Goal: Transaction & Acquisition: Purchase product/service

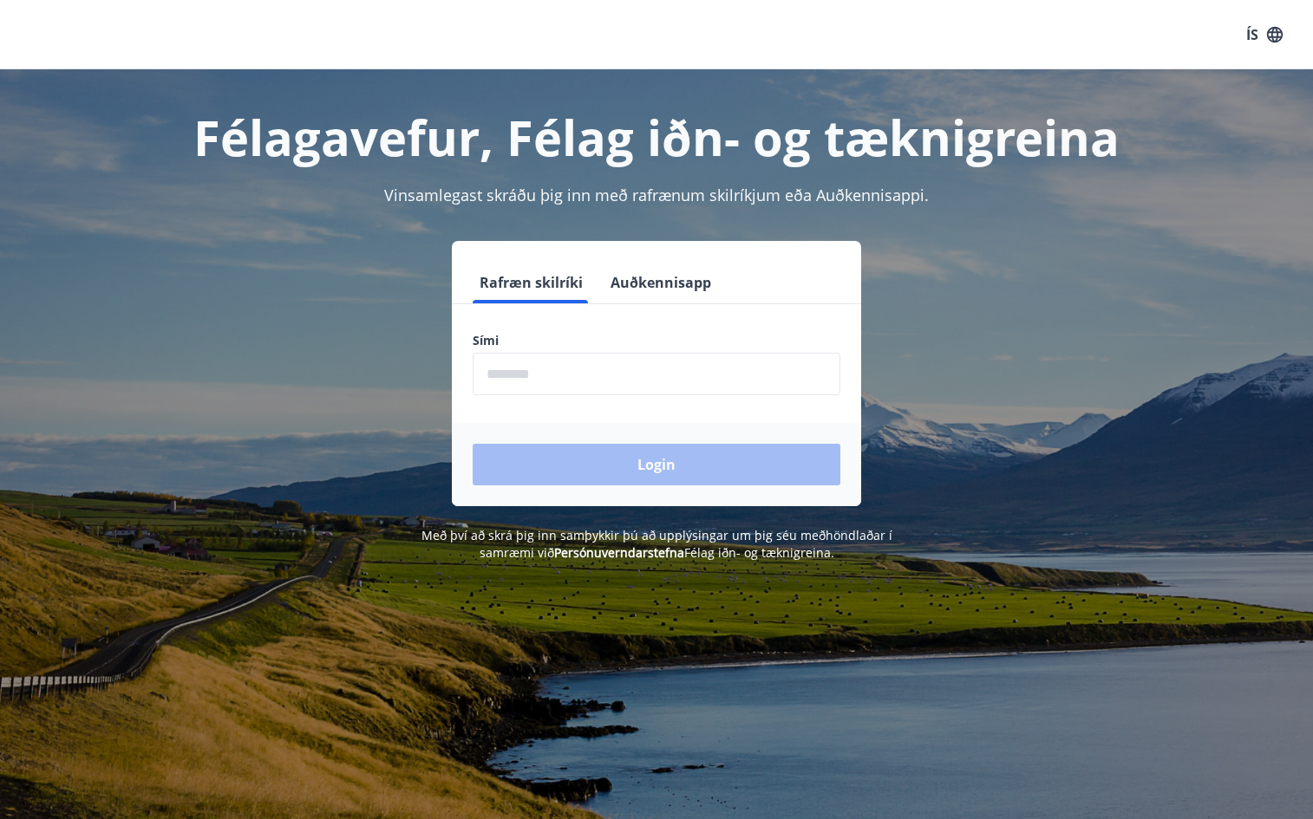
click at [506, 378] on input "phone" at bounding box center [656, 374] width 368 height 42
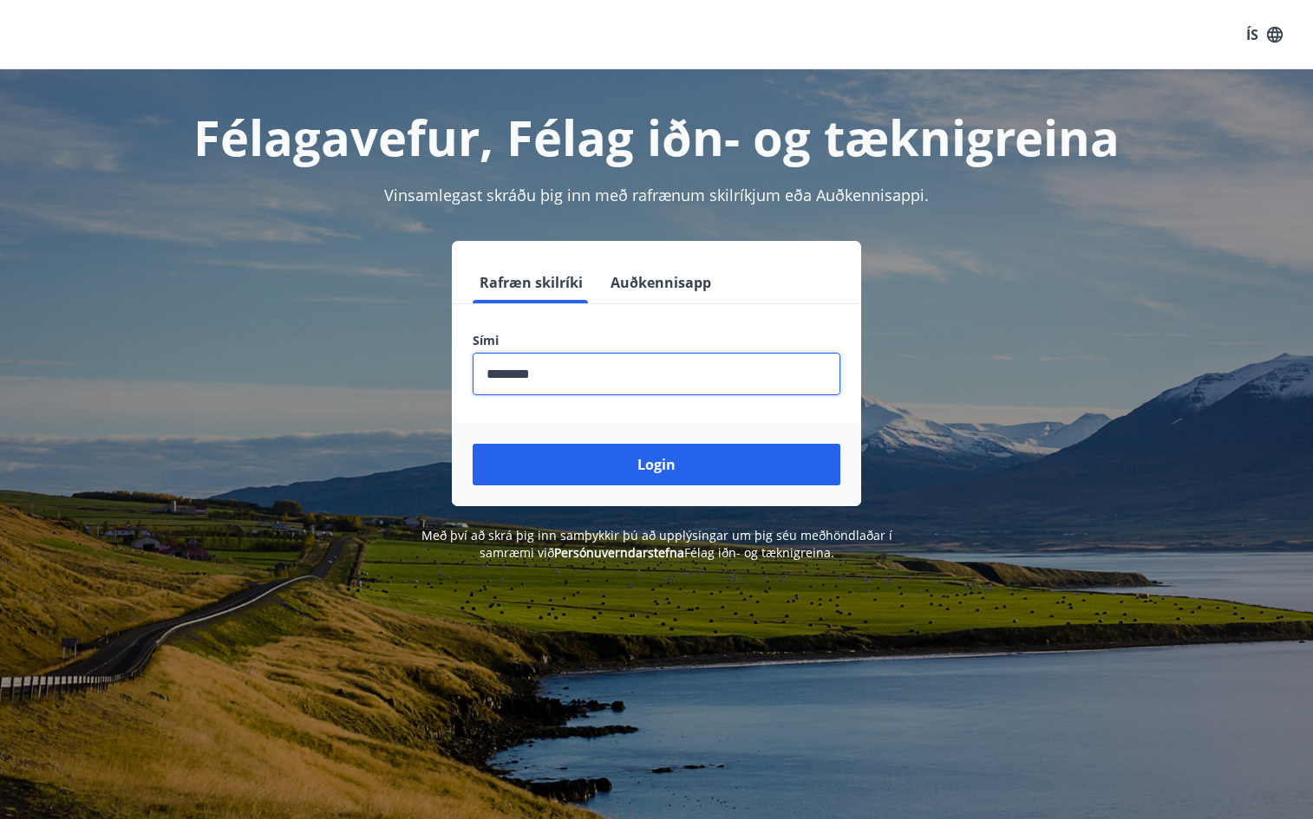
type input "********"
click at [472, 444] on button "Login" at bounding box center [656, 465] width 368 height 42
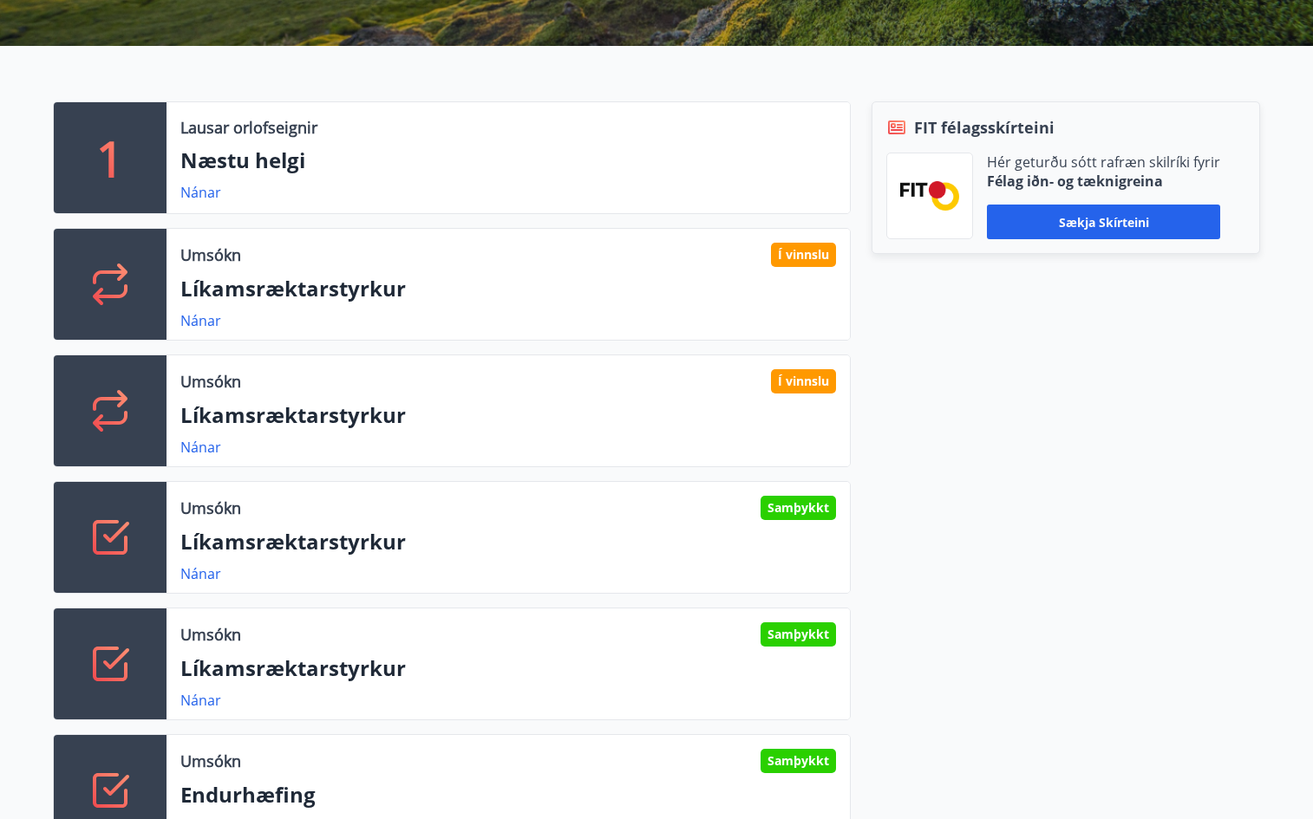
scroll to position [433, 0]
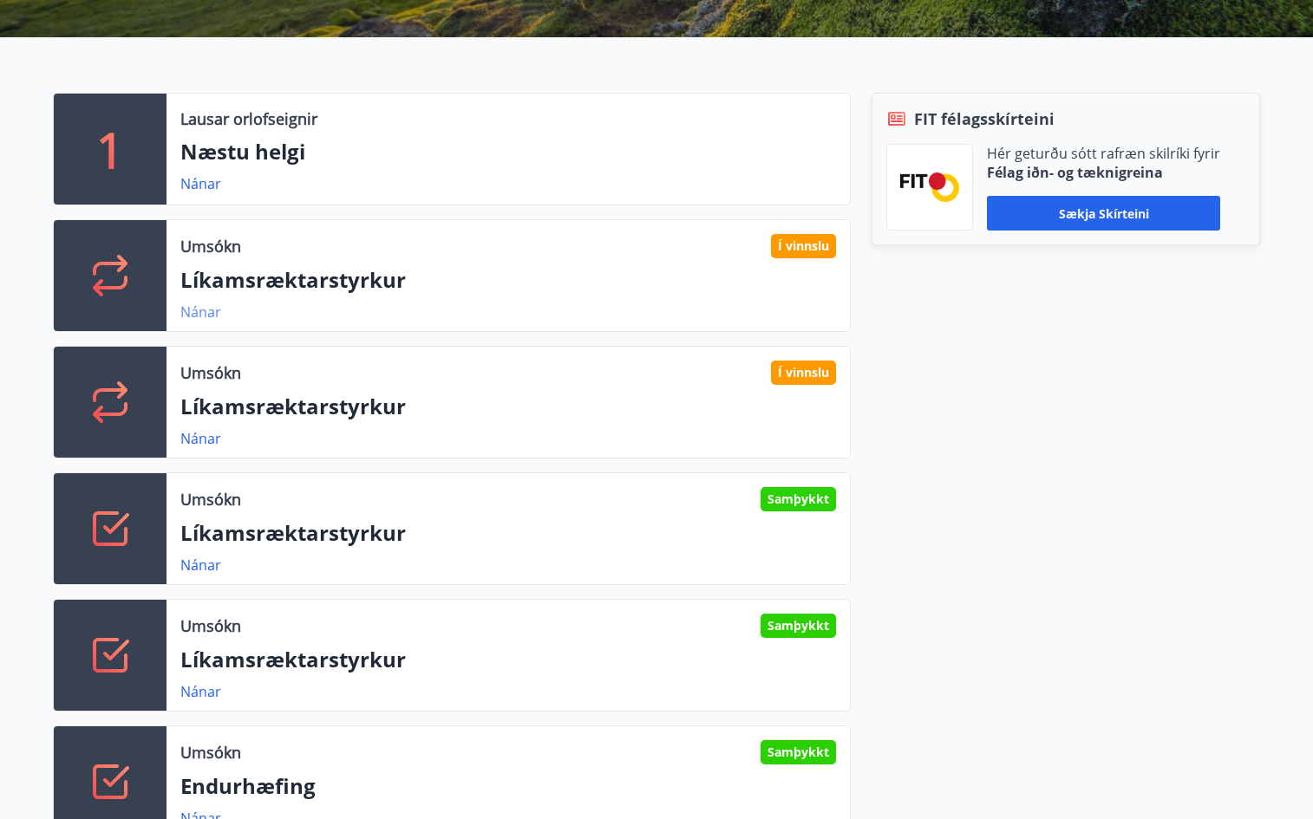
click at [212, 312] on link "Nánar" at bounding box center [200, 312] width 41 height 19
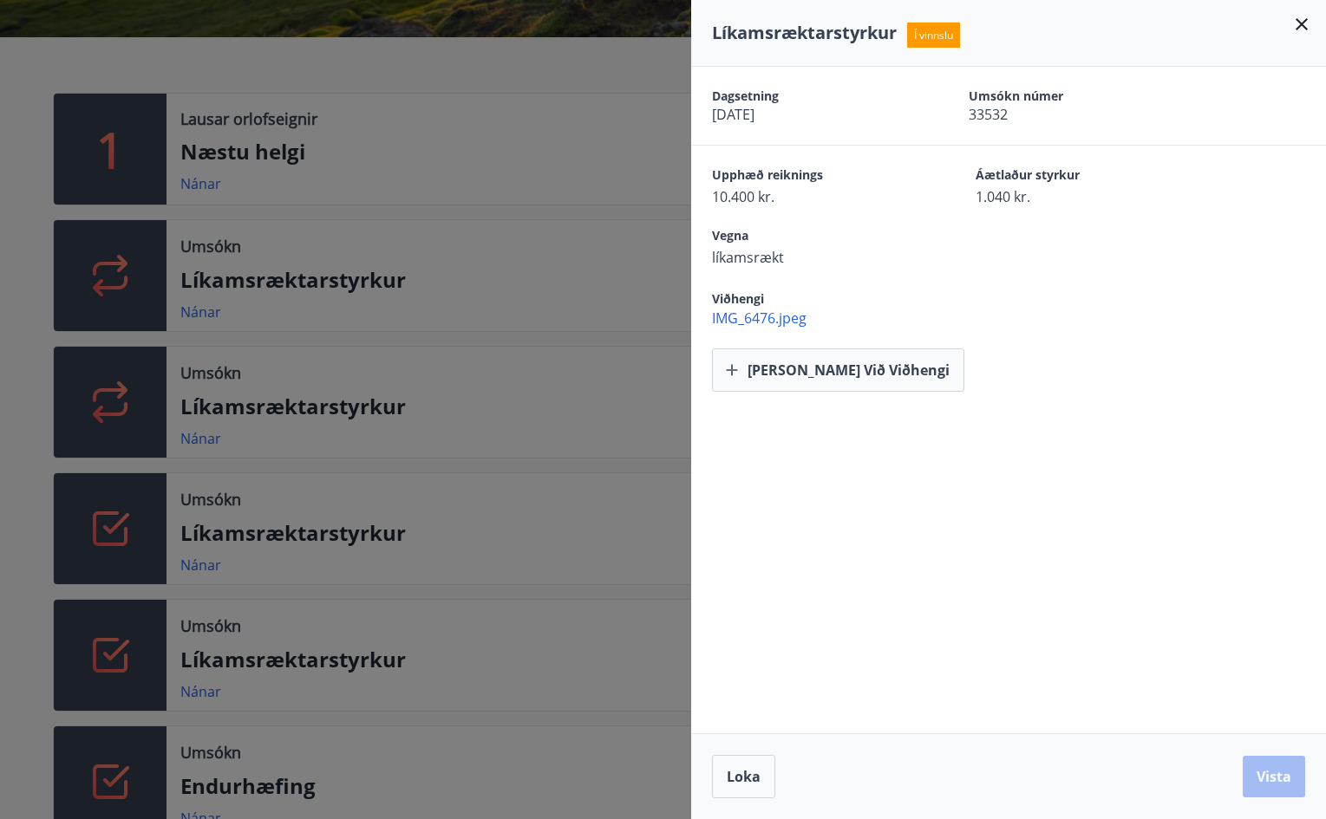
click at [1301, 22] on icon at bounding box center [1301, 24] width 21 height 21
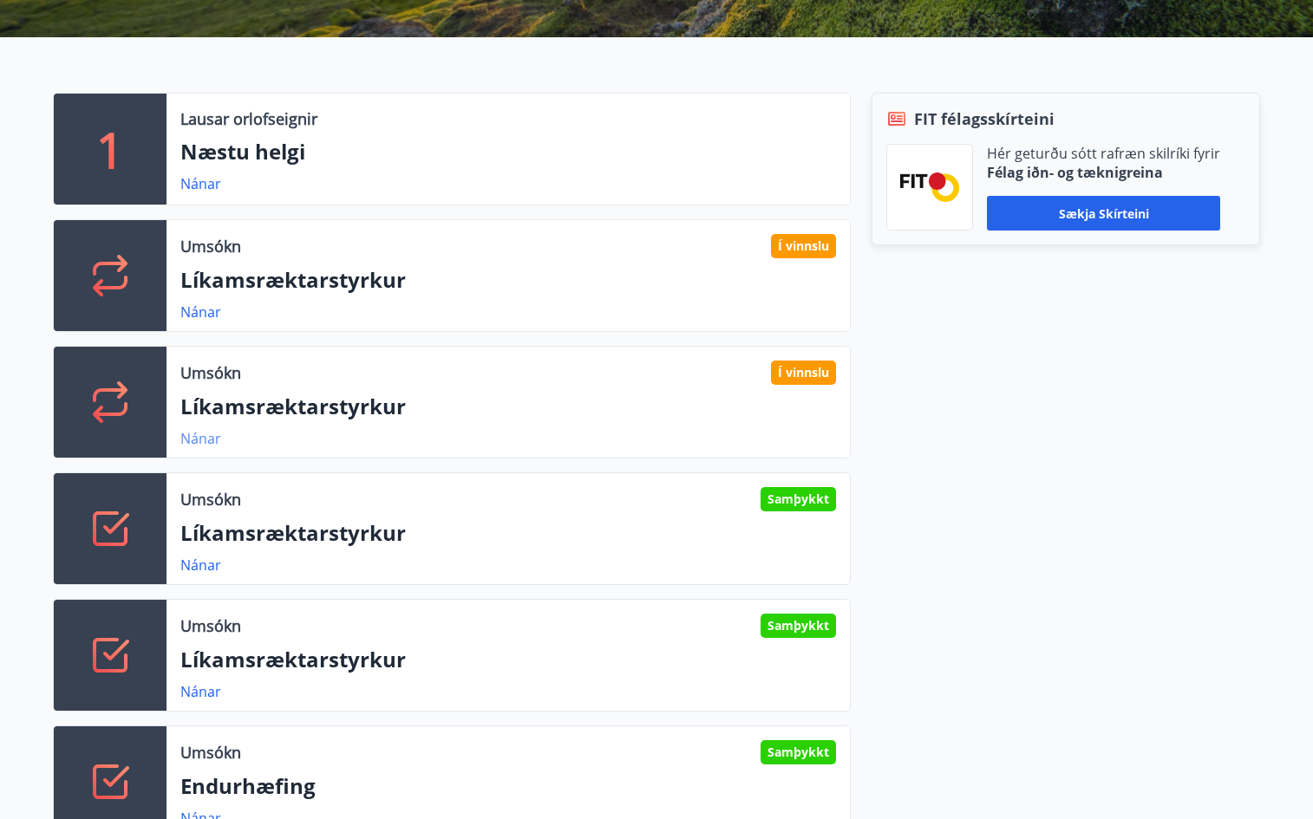
click at [211, 436] on link "Nánar" at bounding box center [200, 438] width 41 height 19
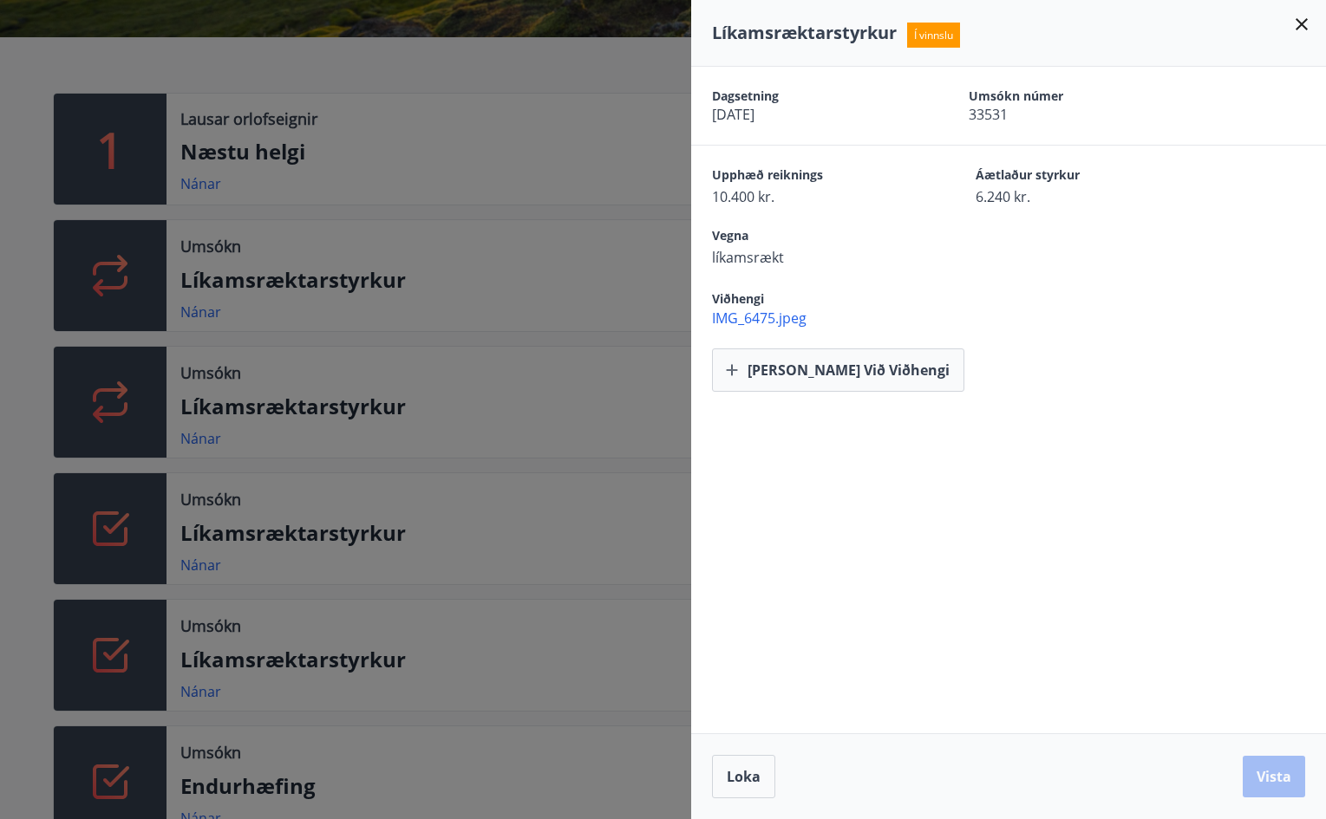
click at [1303, 20] on icon at bounding box center [1301, 24] width 21 height 21
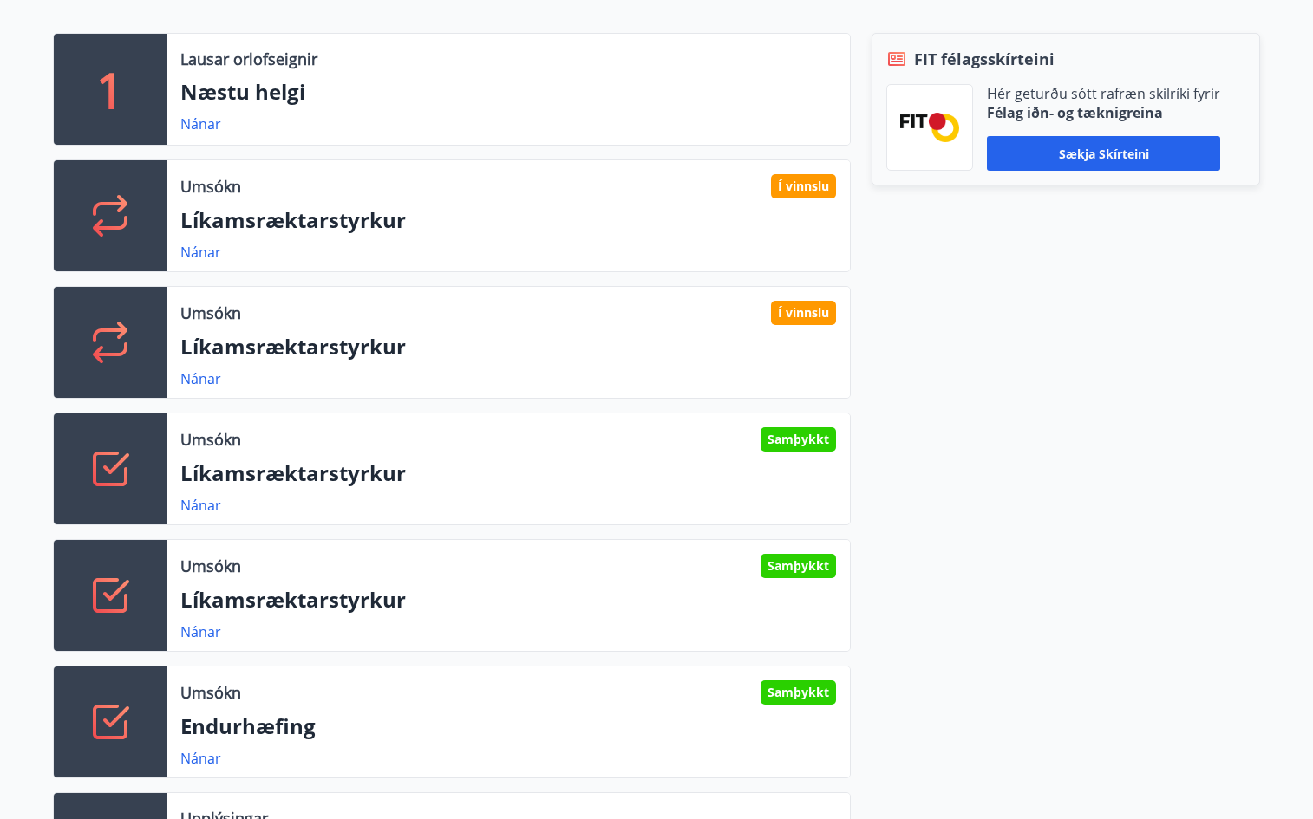
scroll to position [173, 0]
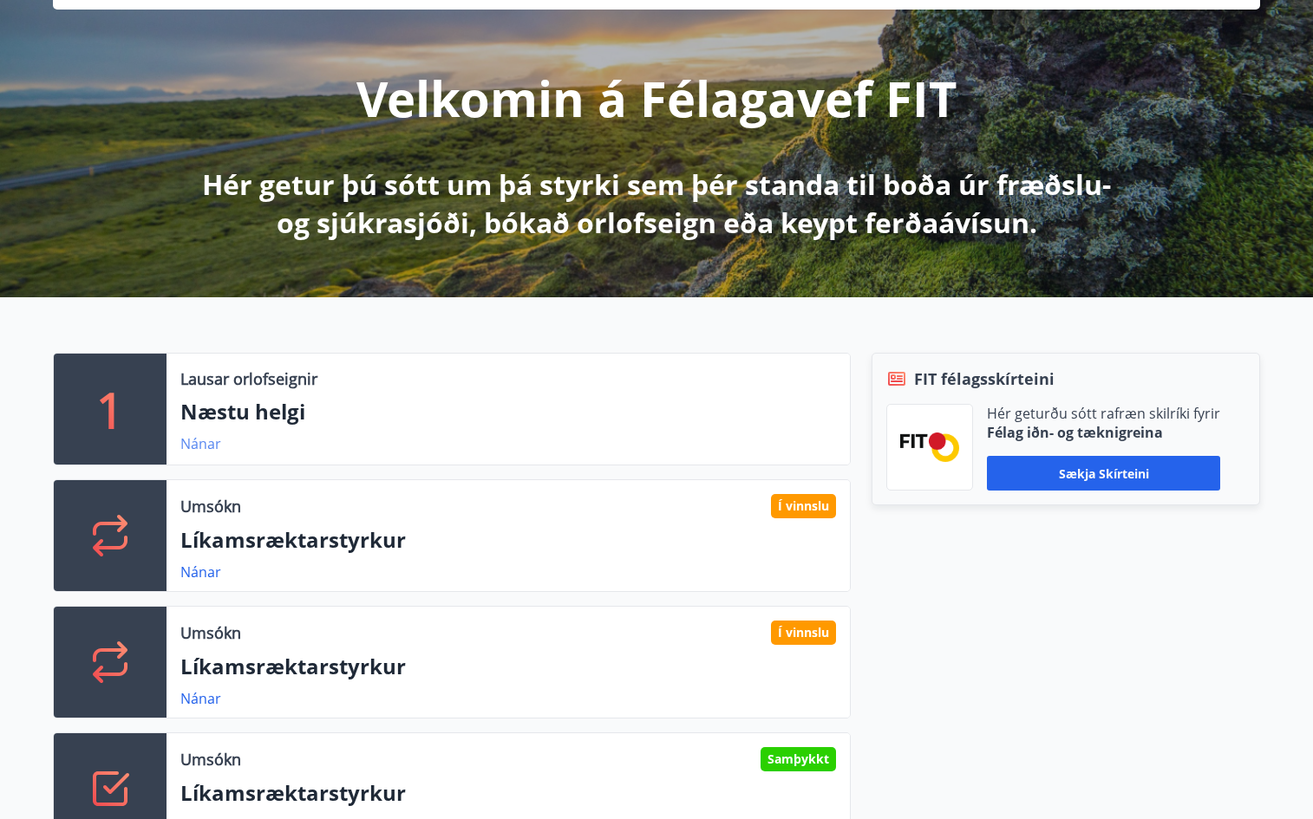
click at [198, 447] on link "Nánar" at bounding box center [200, 443] width 41 height 19
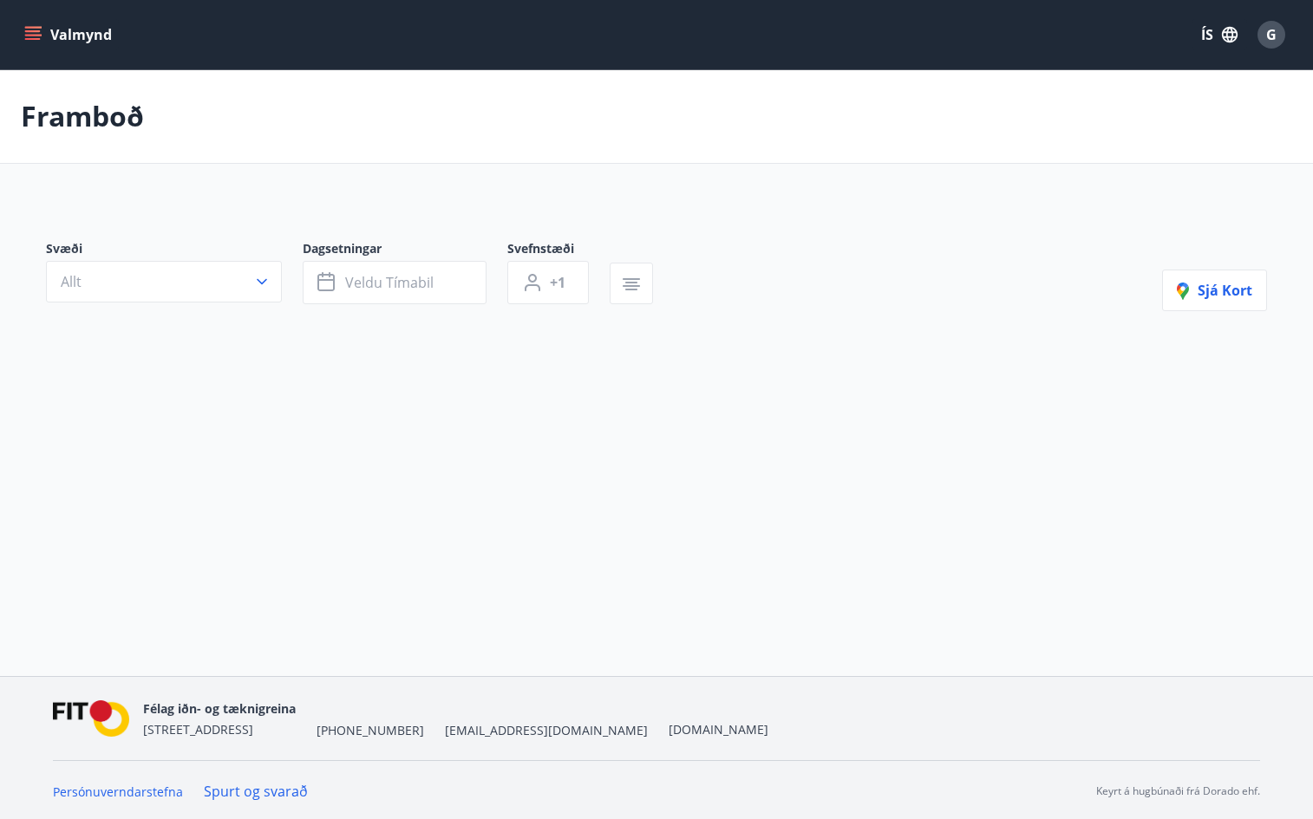
type input "*"
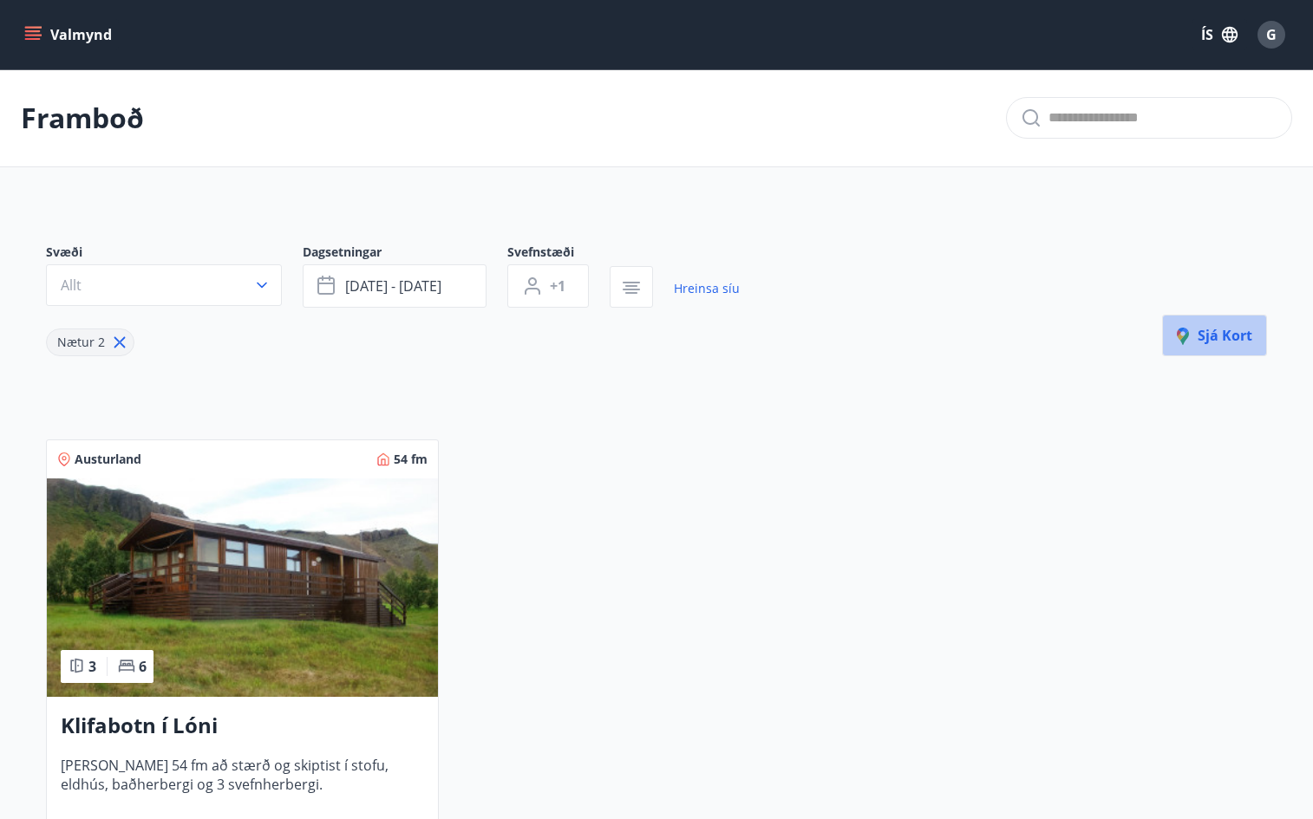
click at [1227, 335] on span "Sjá kort" at bounding box center [1213, 335] width 75 height 19
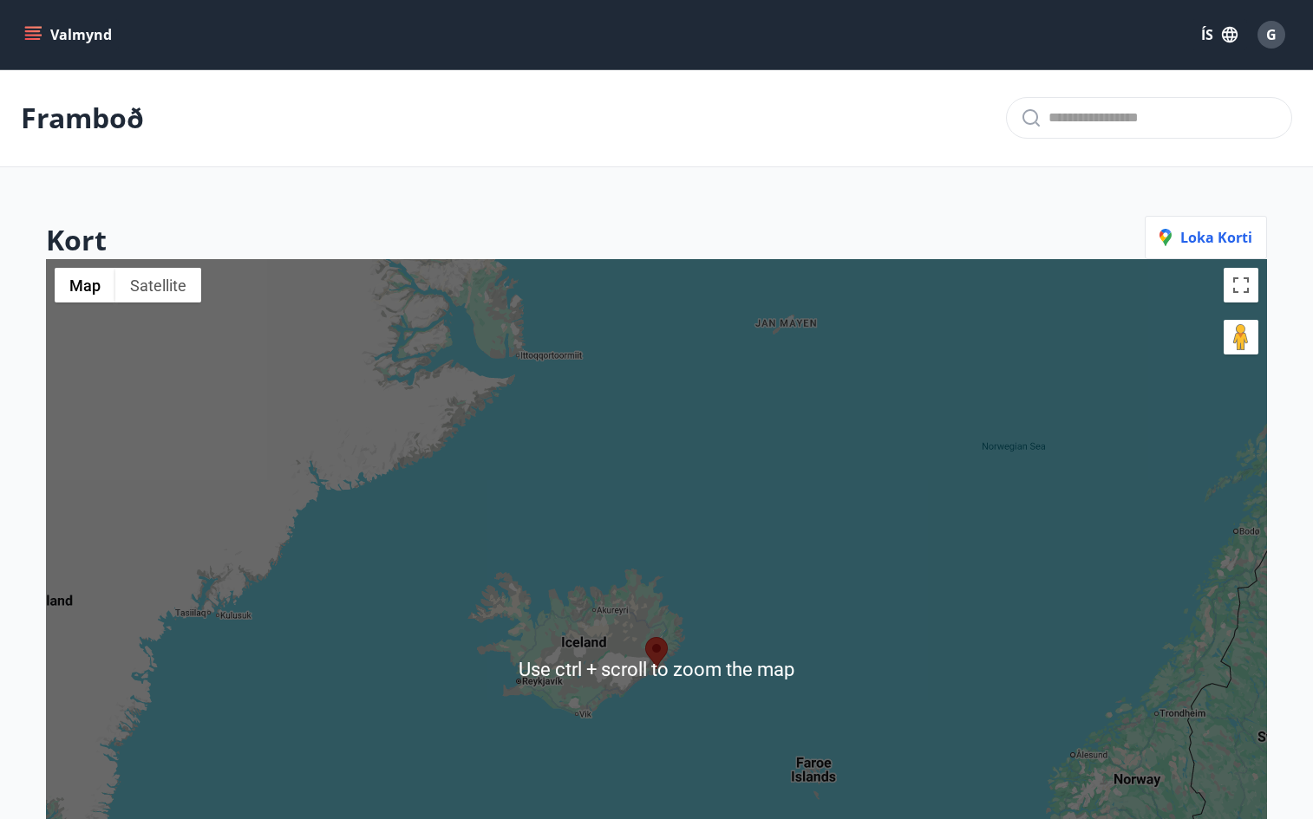
scroll to position [260, 0]
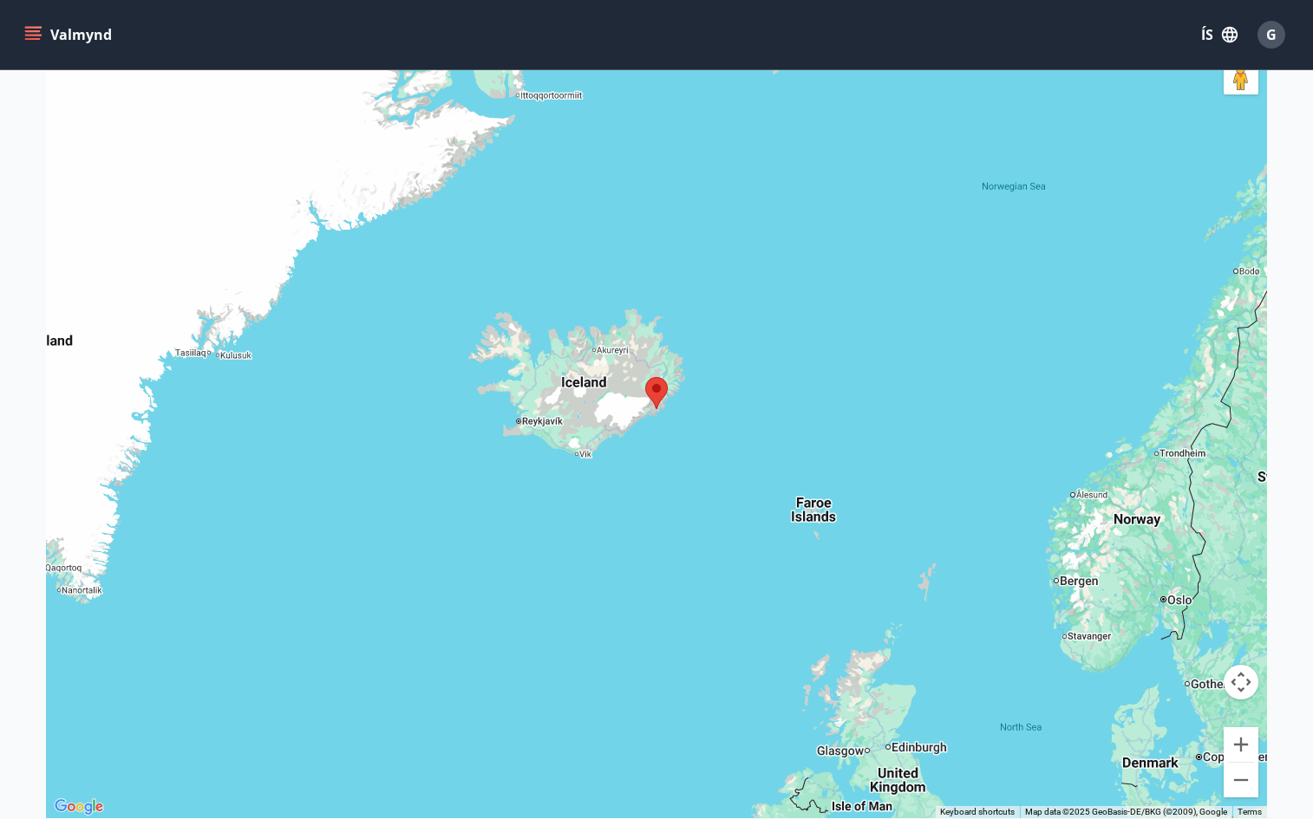
click at [563, 411] on div at bounding box center [656, 408] width 1221 height 819
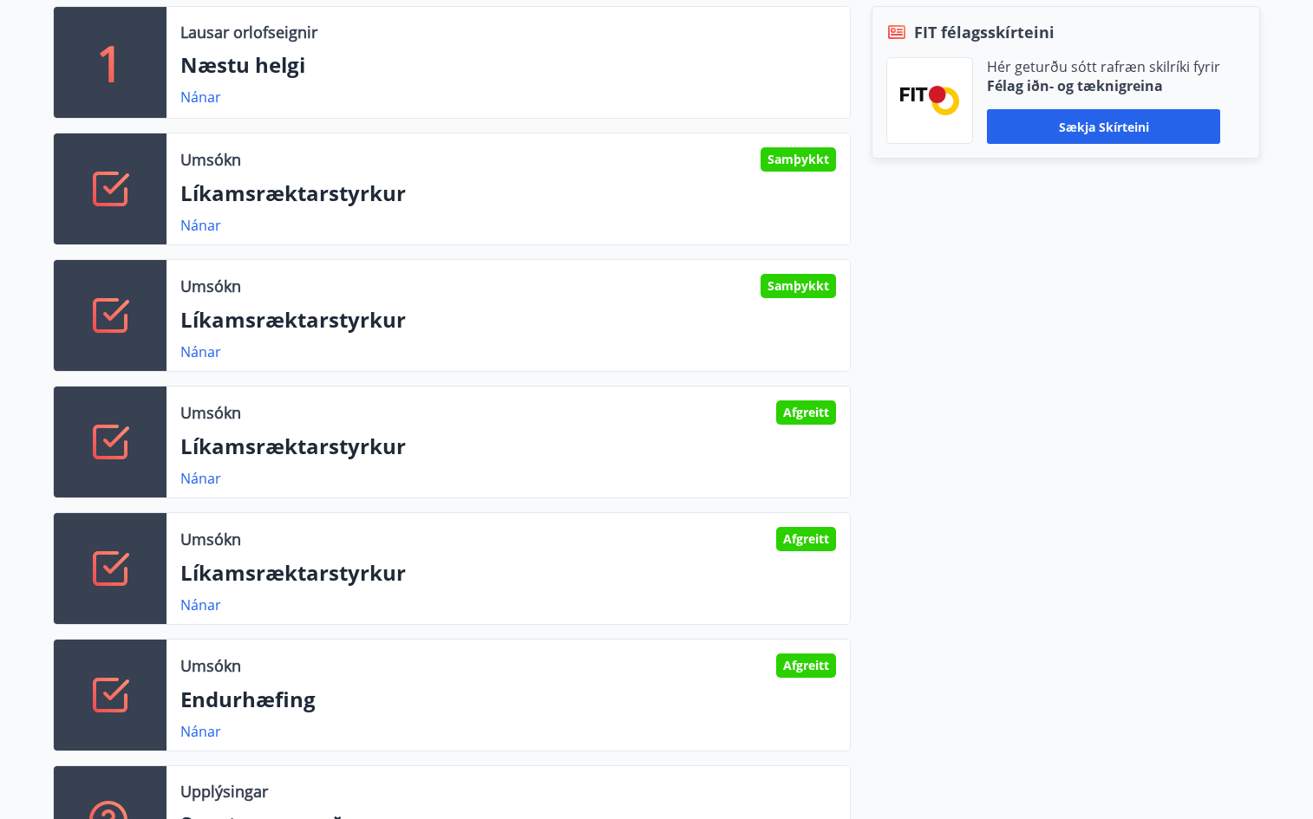
scroll to position [780, 0]
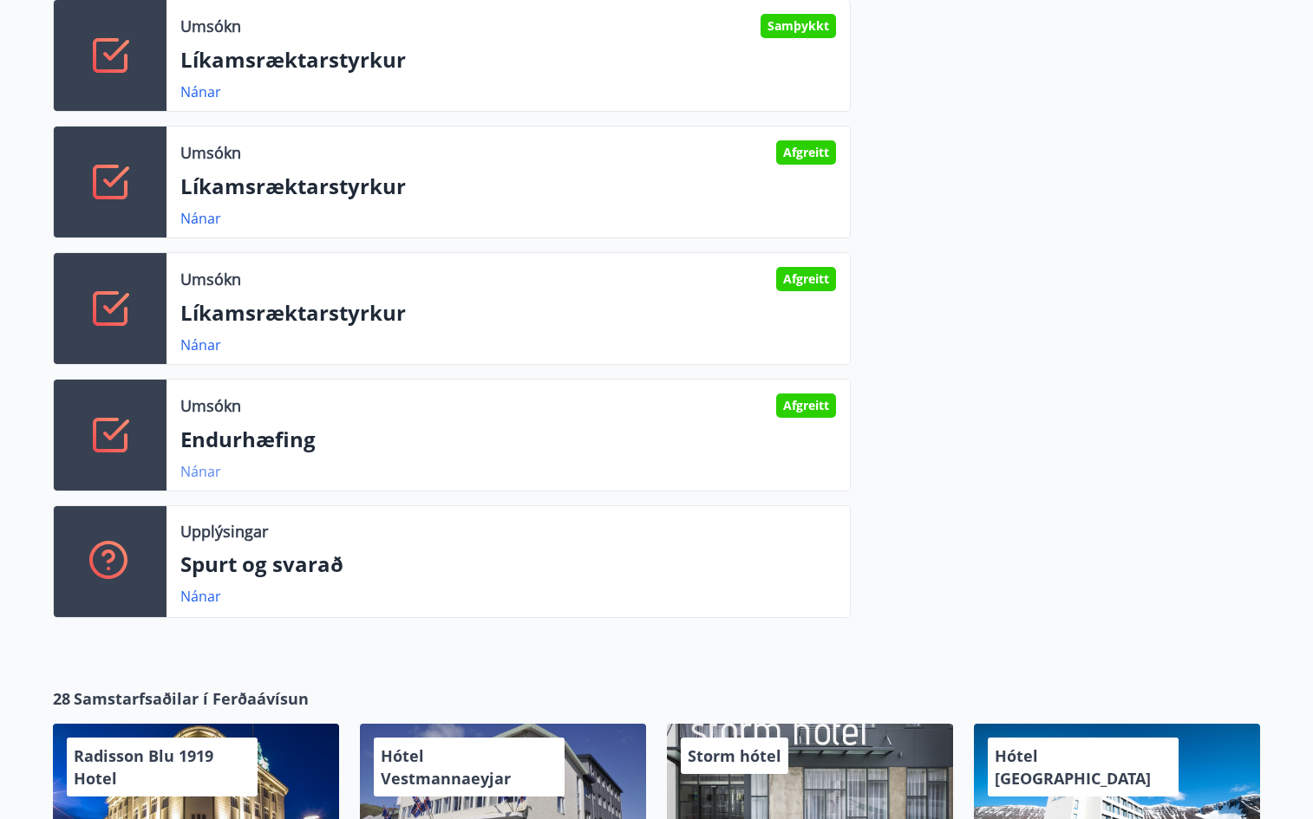
click at [197, 473] on link "Nánar" at bounding box center [200, 471] width 41 height 19
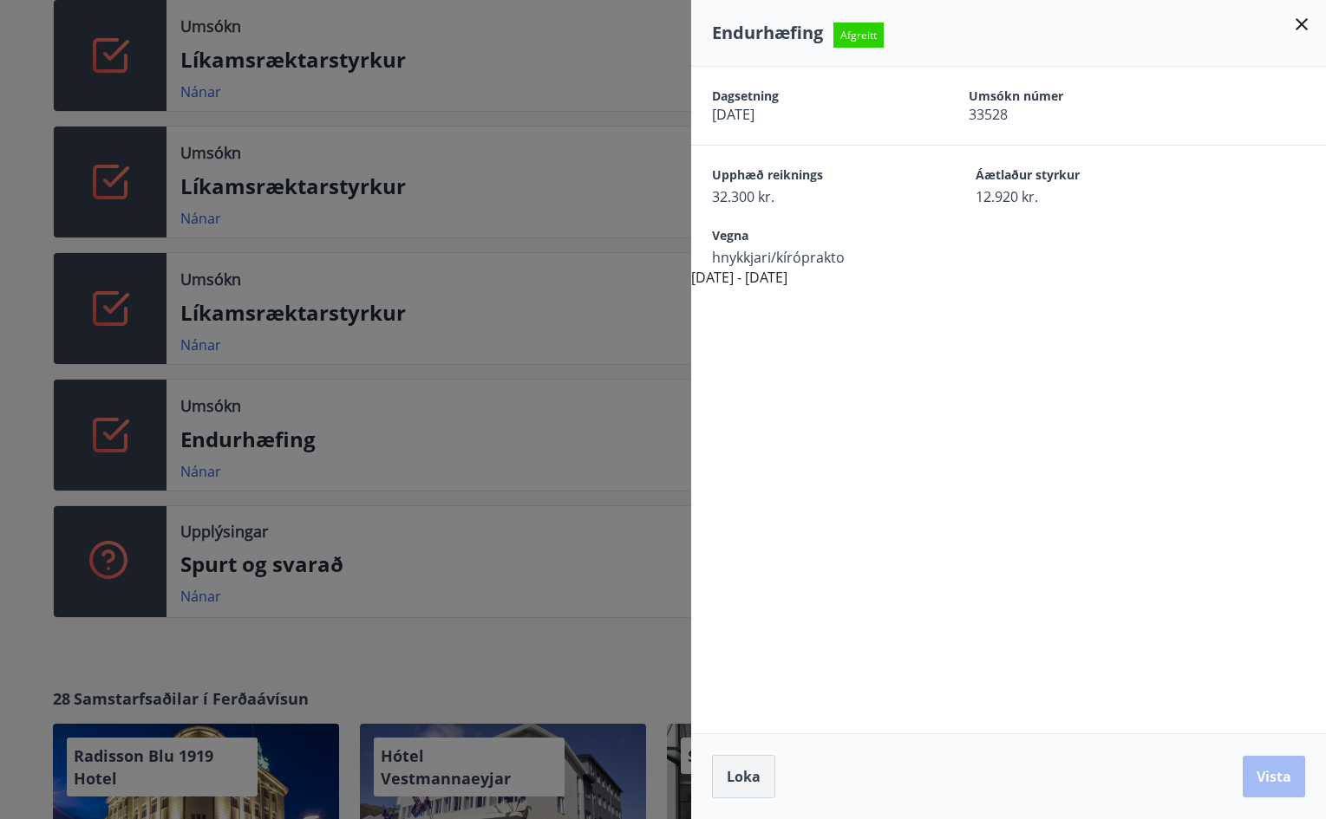
click at [733, 784] on span "Loka" at bounding box center [743, 776] width 34 height 19
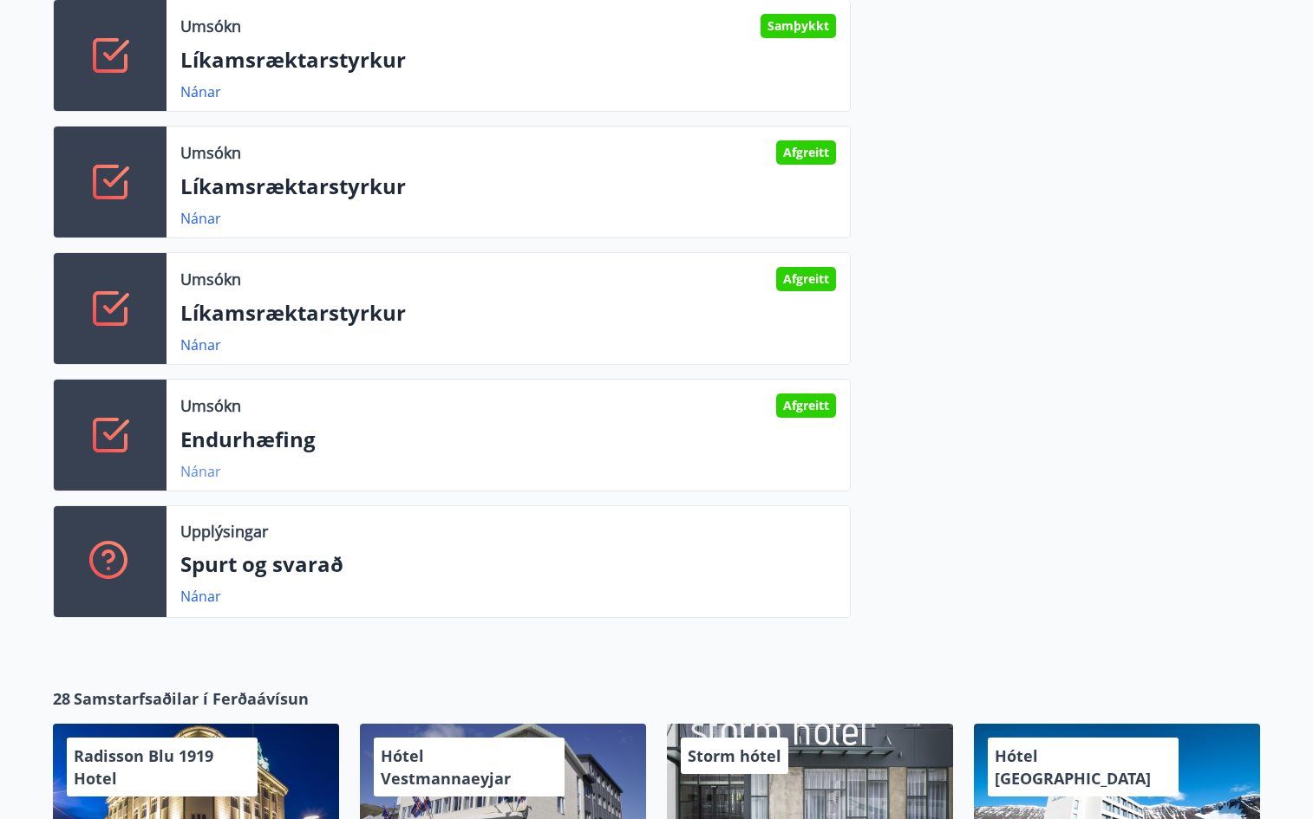
click at [198, 473] on link "Nánar" at bounding box center [200, 471] width 41 height 19
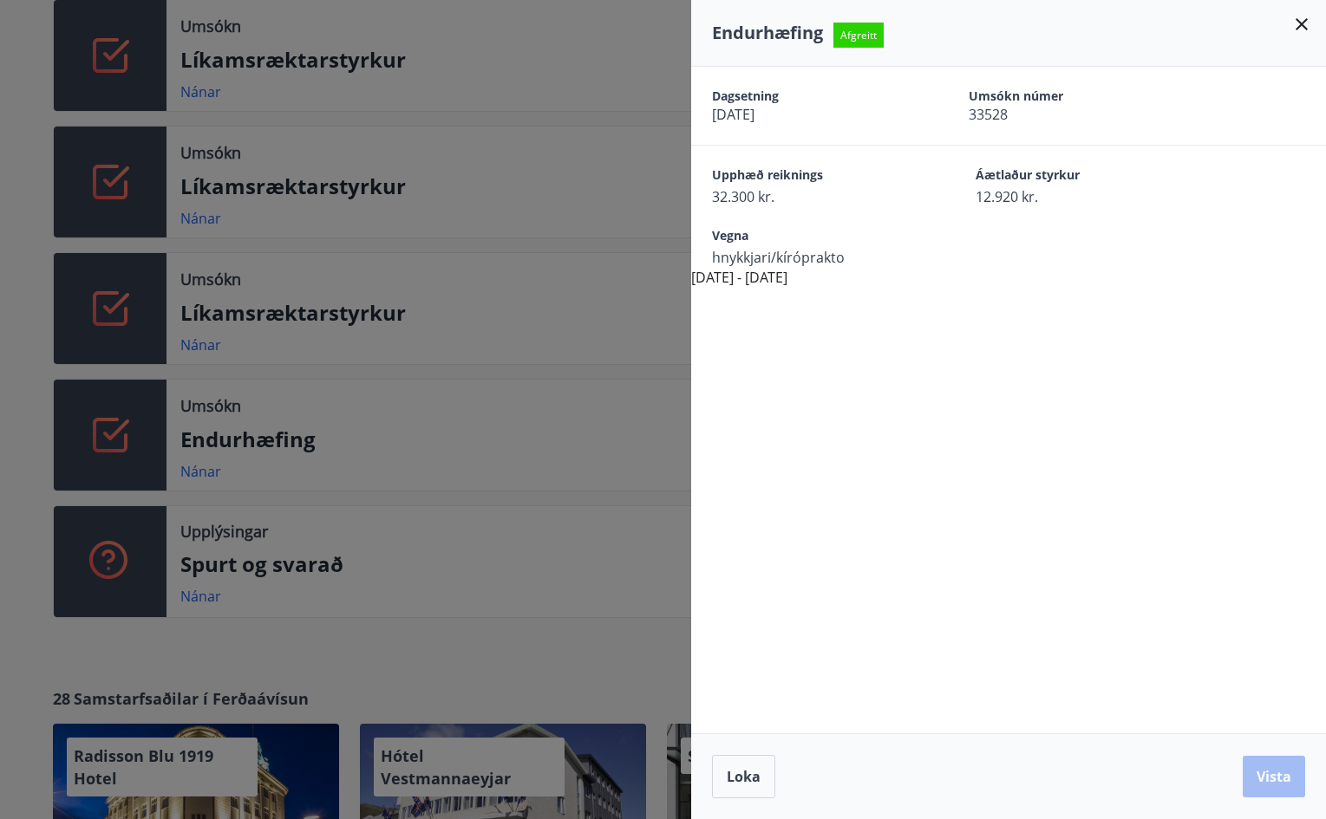
click at [265, 673] on div at bounding box center [663, 409] width 1326 height 819
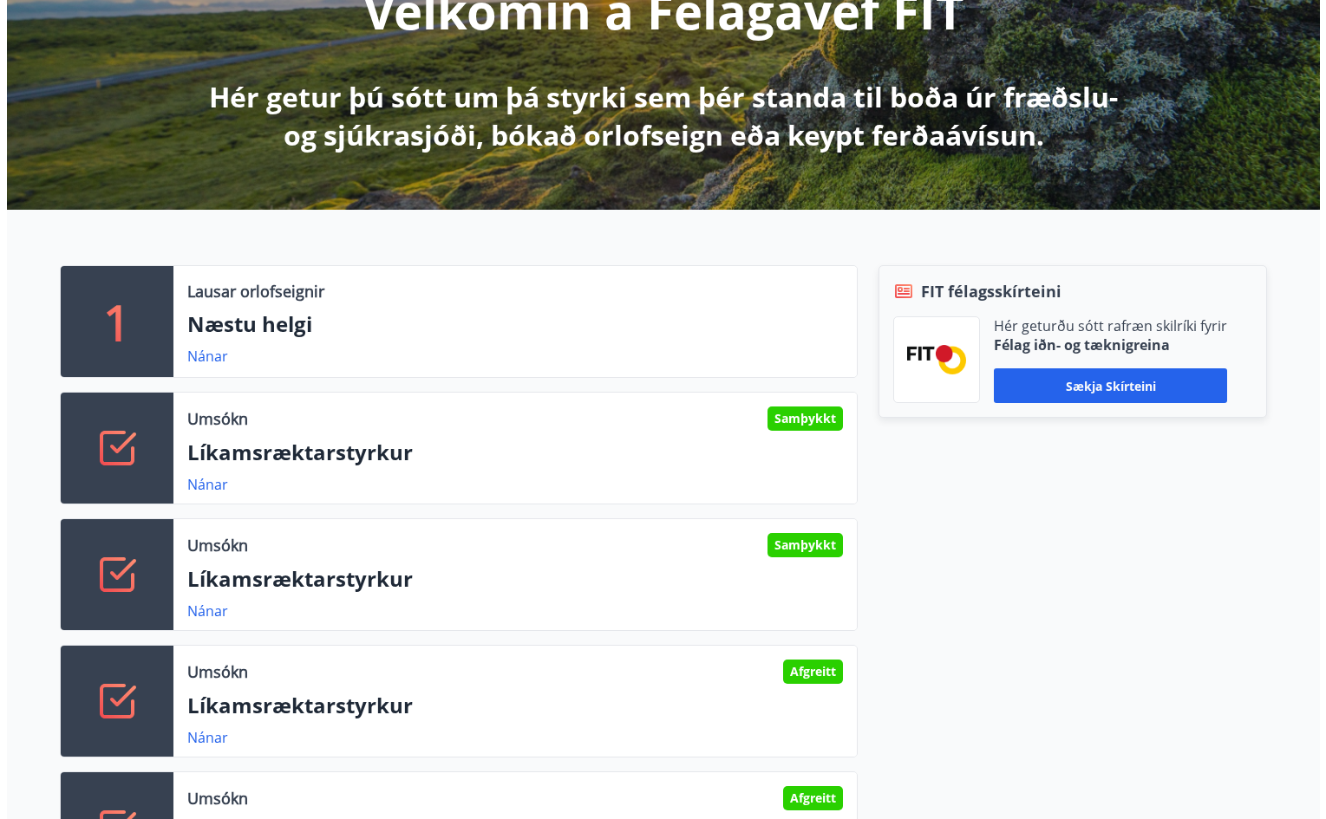
scroll to position [0, 0]
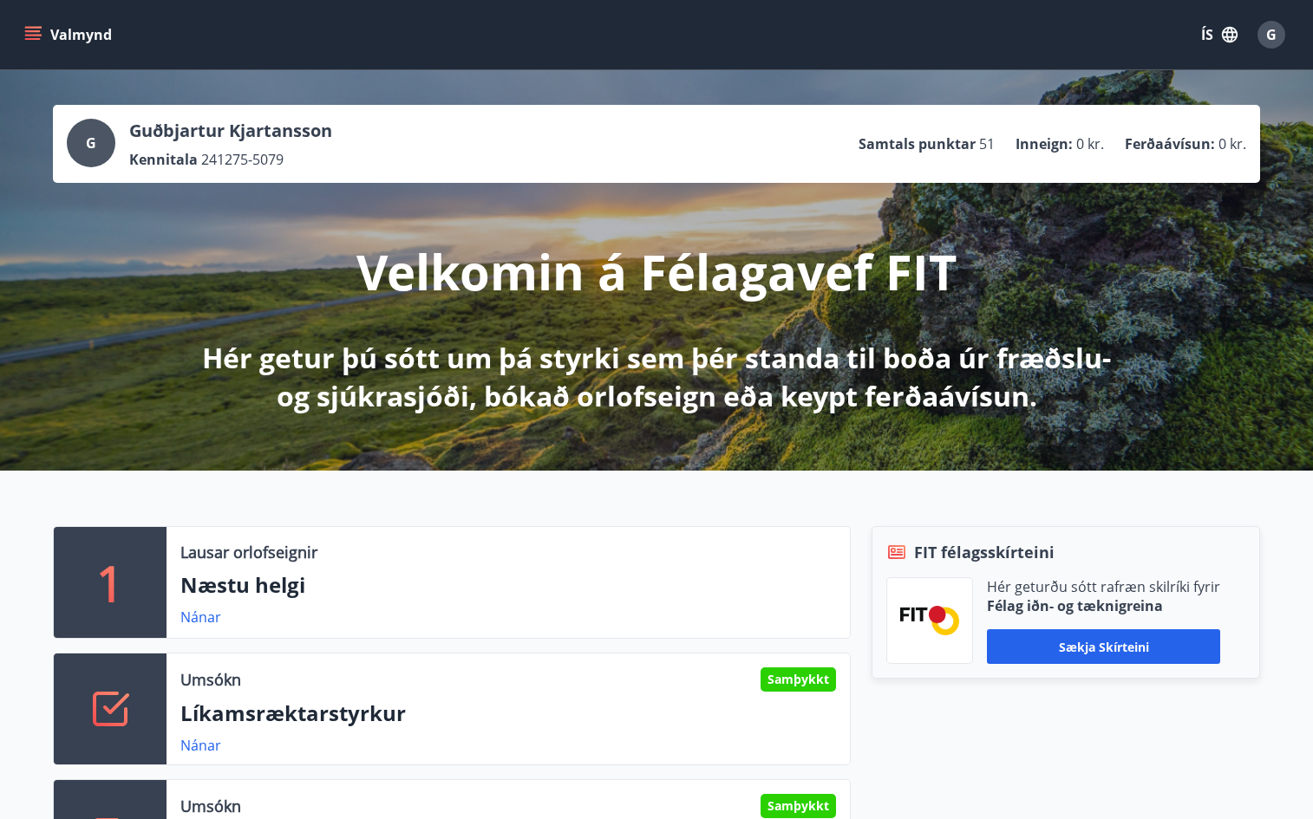
click at [1195, 132] on ul "Samtals punktar 51 Inneign : 0 kr. Ferðaávísun : 0 kr." at bounding box center [1052, 143] width 388 height 33
click at [1197, 145] on p "Ferðaávísun :" at bounding box center [1169, 143] width 90 height 19
click at [1101, 649] on button "Sækja skírteini" at bounding box center [1103, 646] width 233 height 35
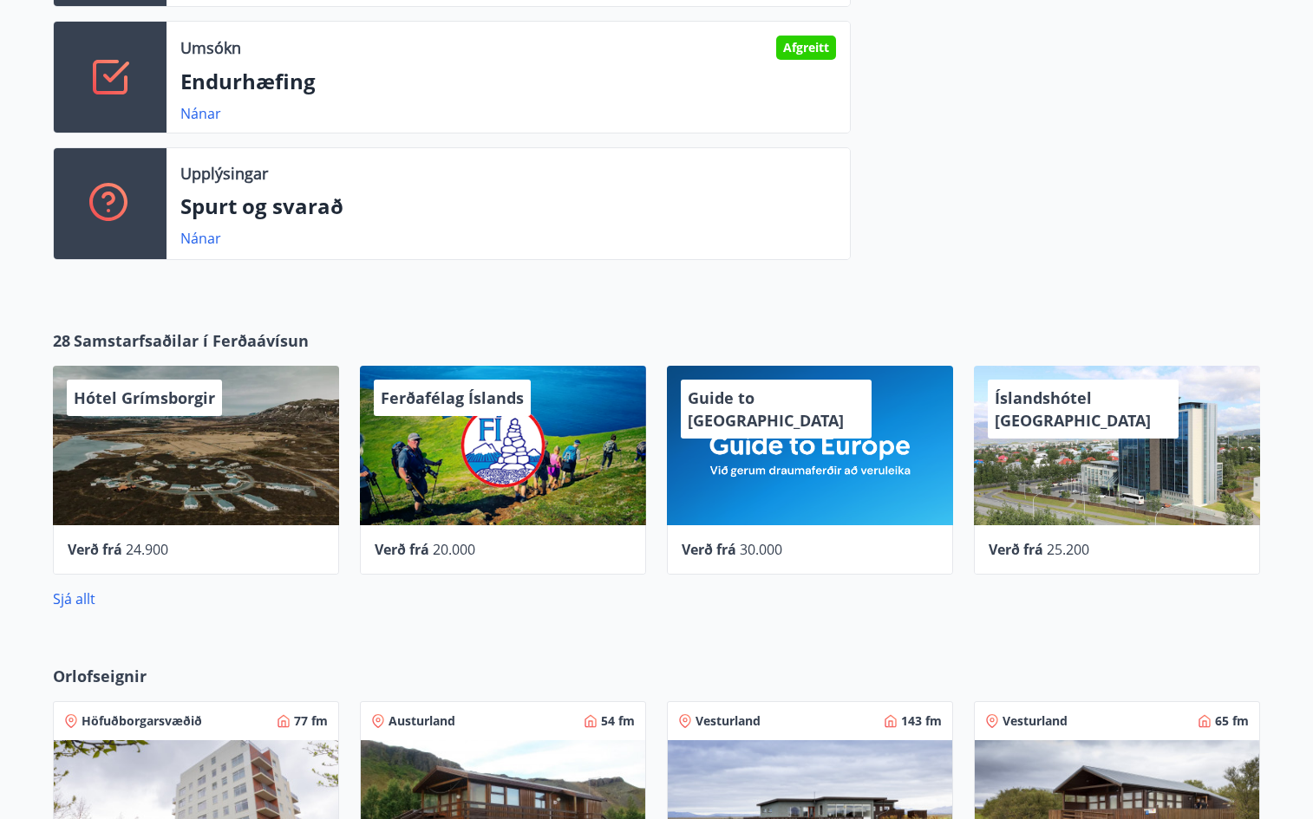
scroll to position [1130, 0]
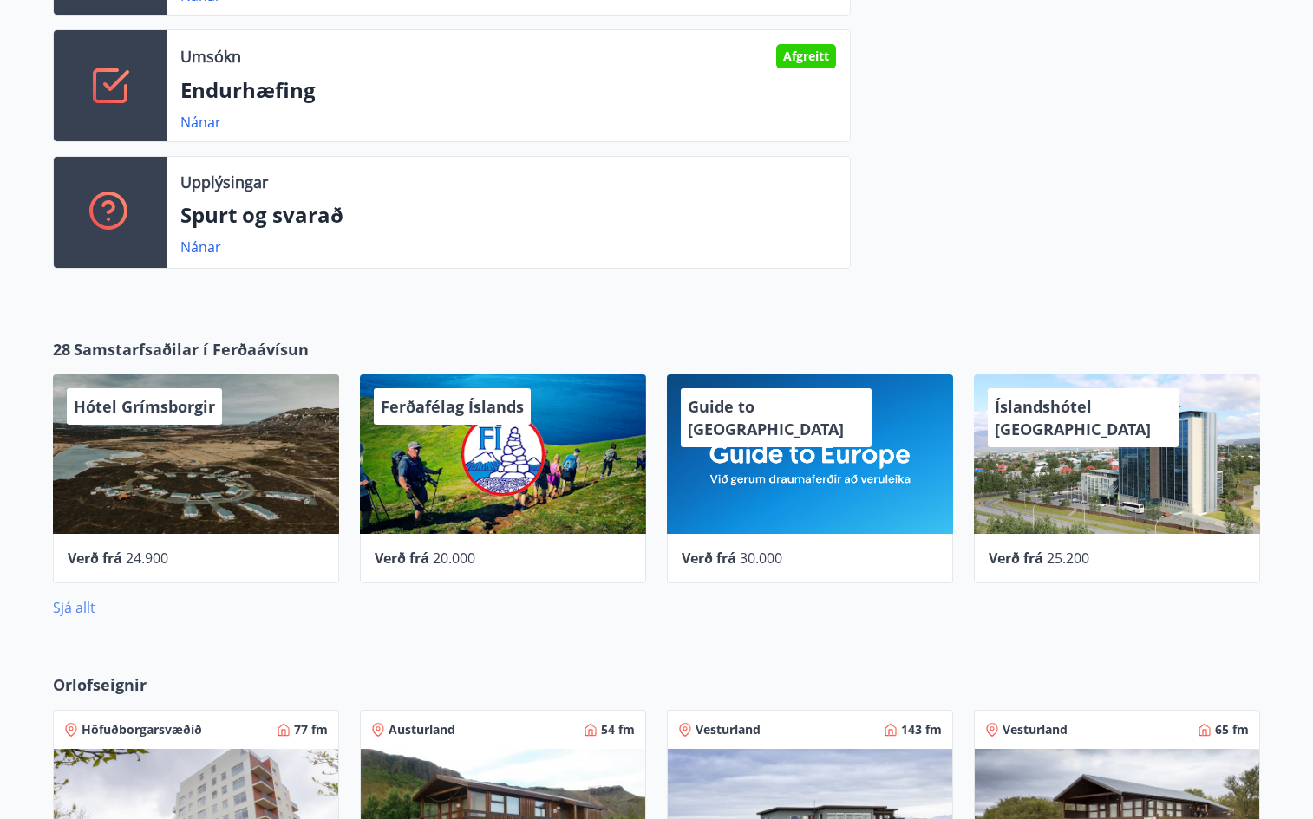
click at [75, 608] on link "Sjá allt" at bounding box center [74, 607] width 42 height 19
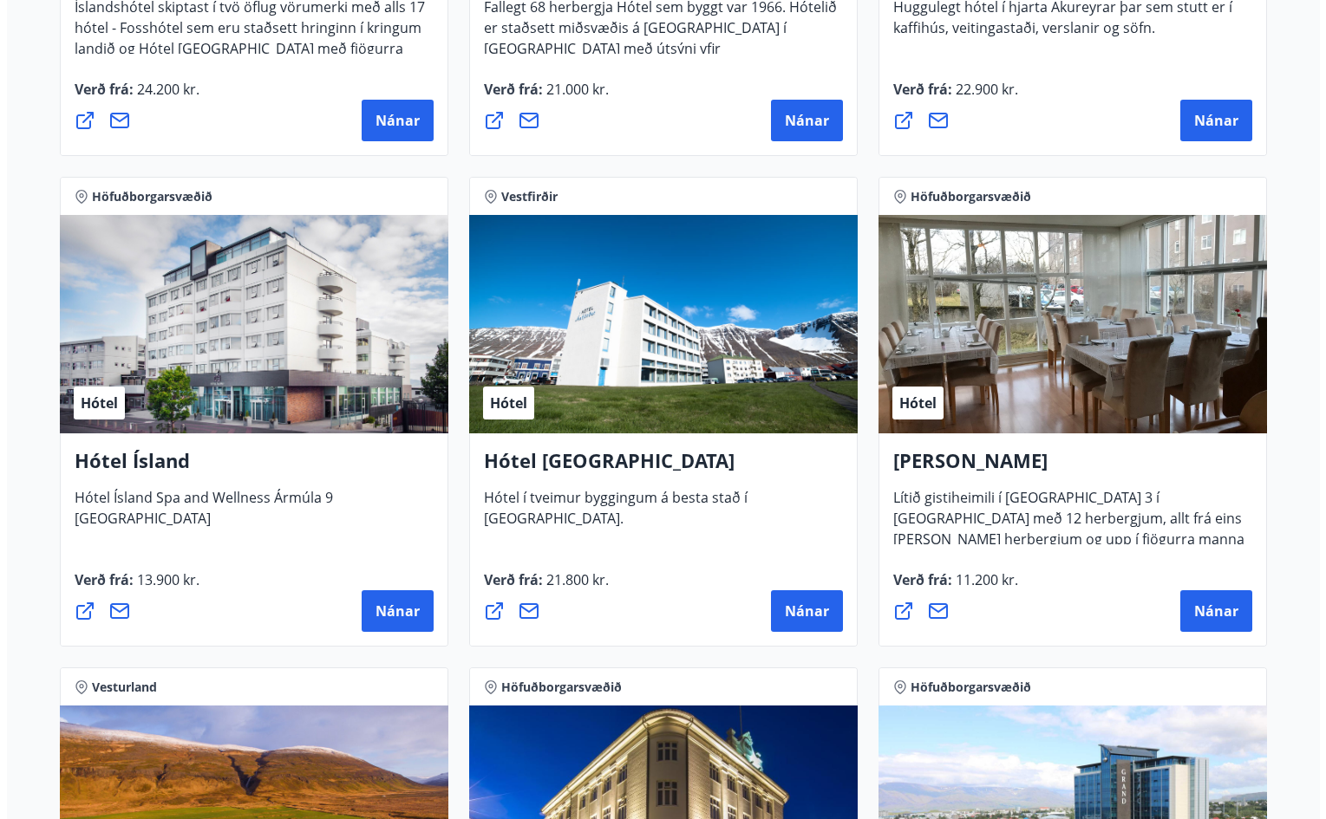
scroll to position [2948, 0]
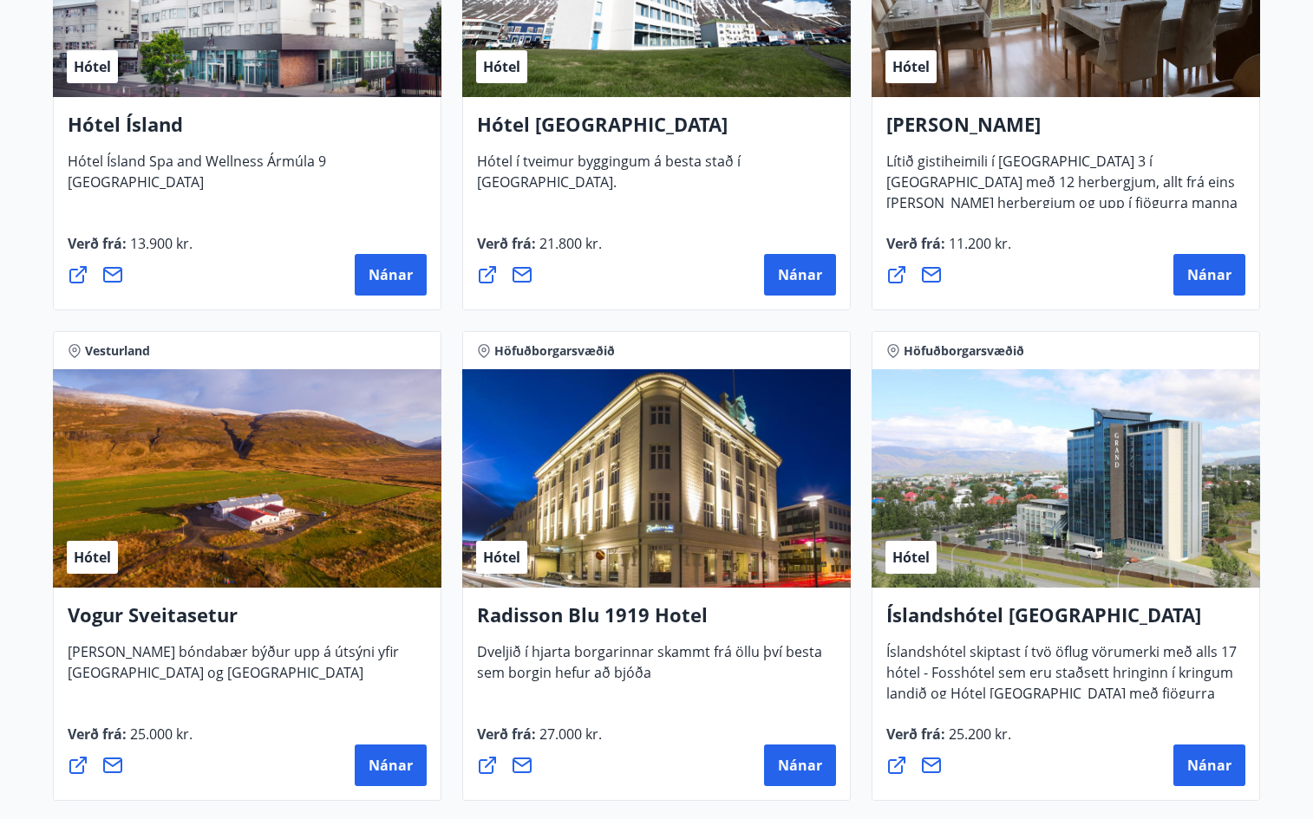
click at [142, 615] on h4 "Vogur Sveitasetur" at bounding box center [247, 622] width 359 height 40
click at [255, 526] on div "Hótel" at bounding box center [247, 478] width 388 height 218
click at [76, 568] on div "Hótel" at bounding box center [92, 557] width 51 height 33
click at [364, 768] on button "Nánar" at bounding box center [391, 766] width 72 height 42
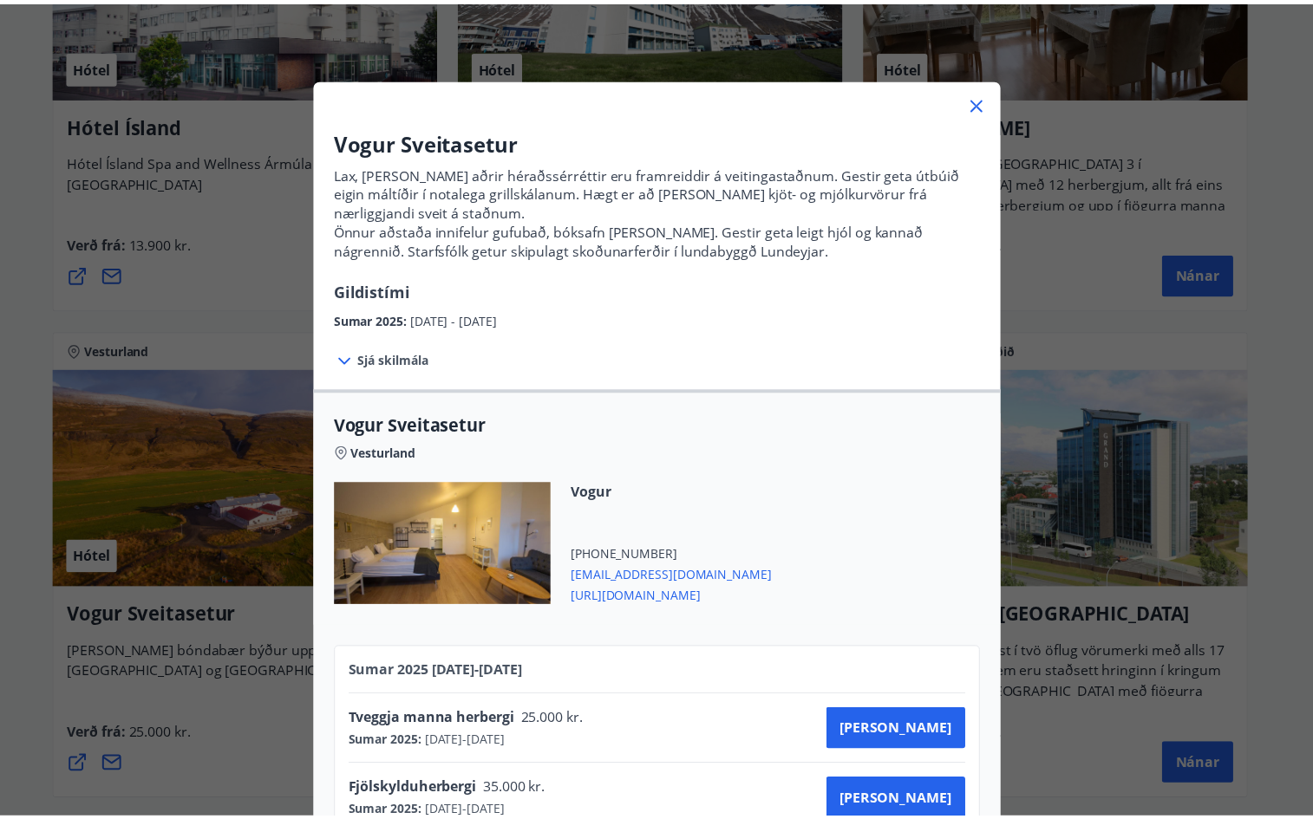
scroll to position [0, 0]
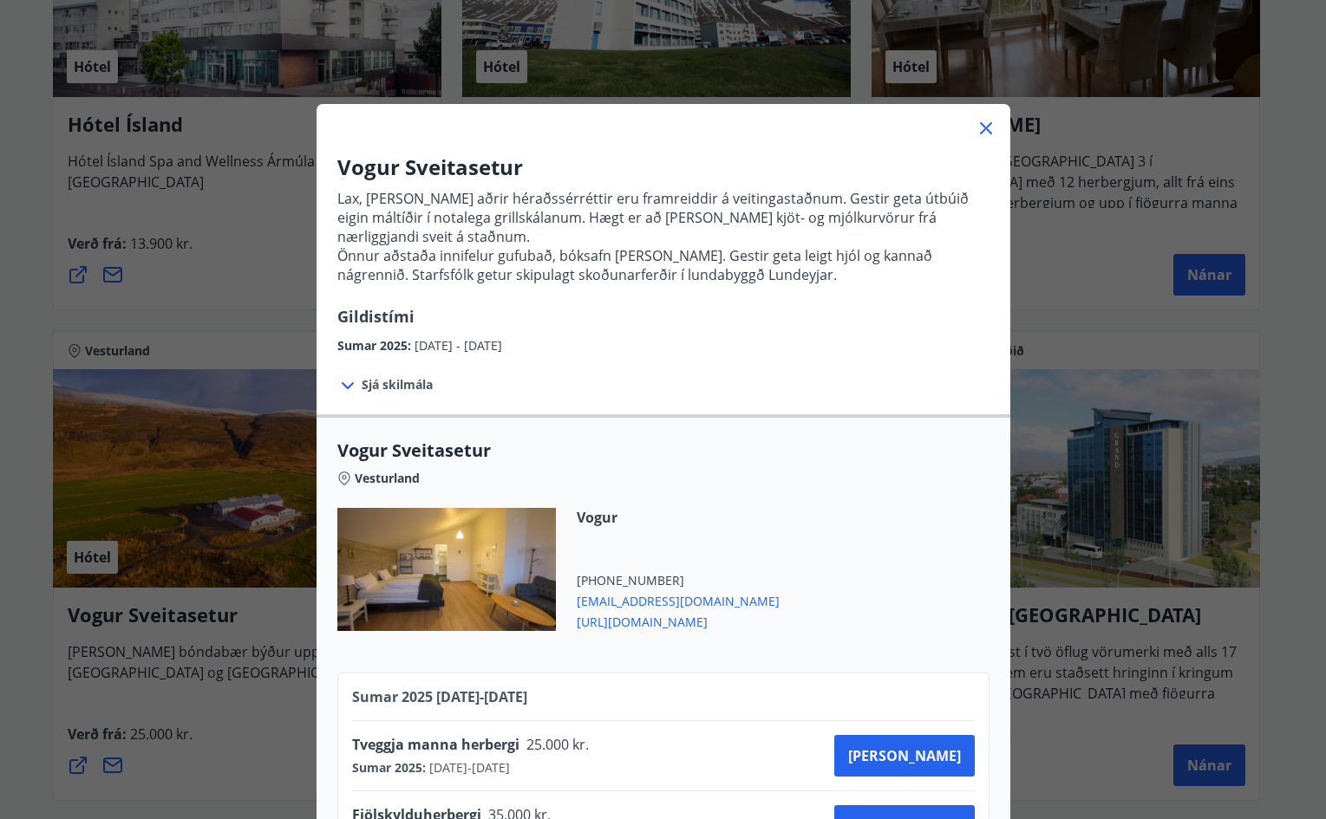
click at [980, 128] on icon at bounding box center [985, 128] width 21 height 21
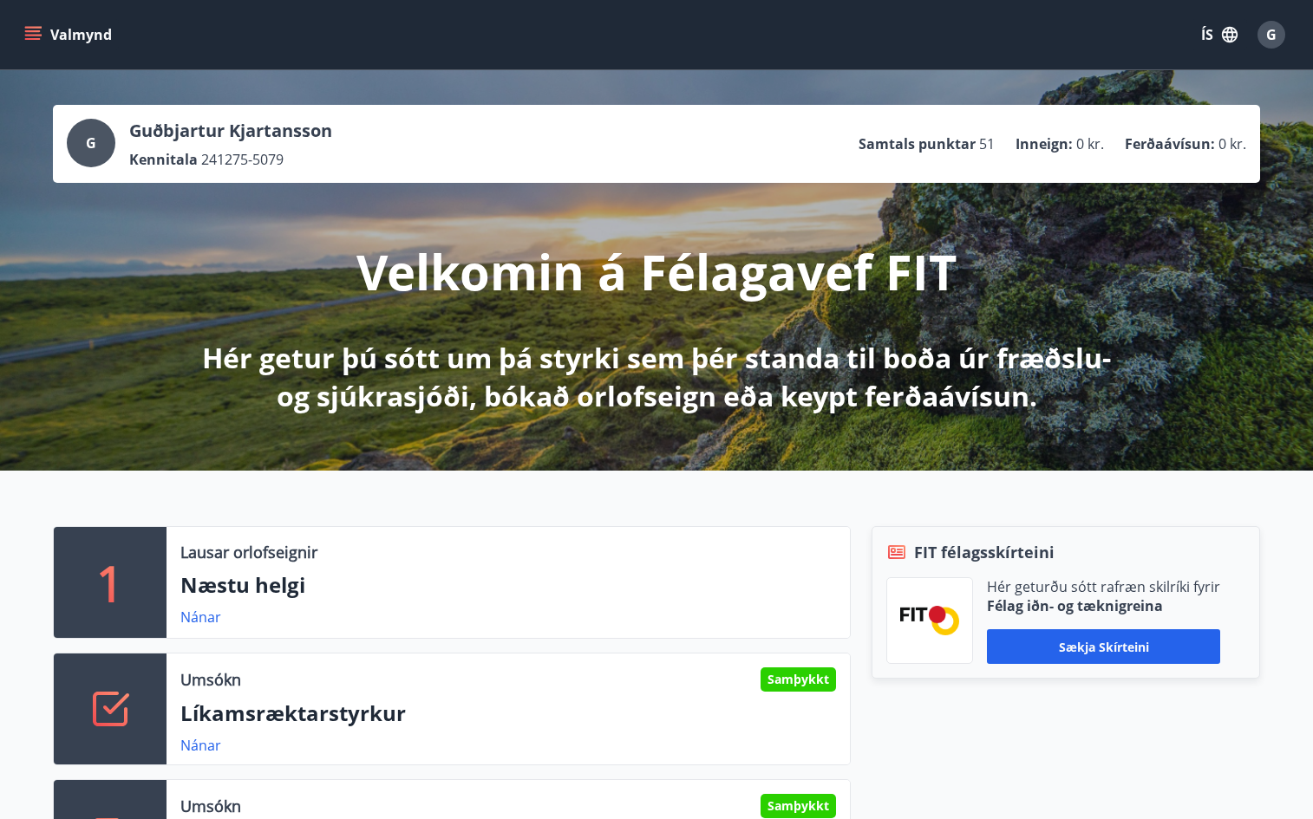
click at [1218, 140] on span "0 kr." at bounding box center [1232, 143] width 28 height 19
click at [34, 29] on icon "menu" at bounding box center [32, 34] width 17 height 17
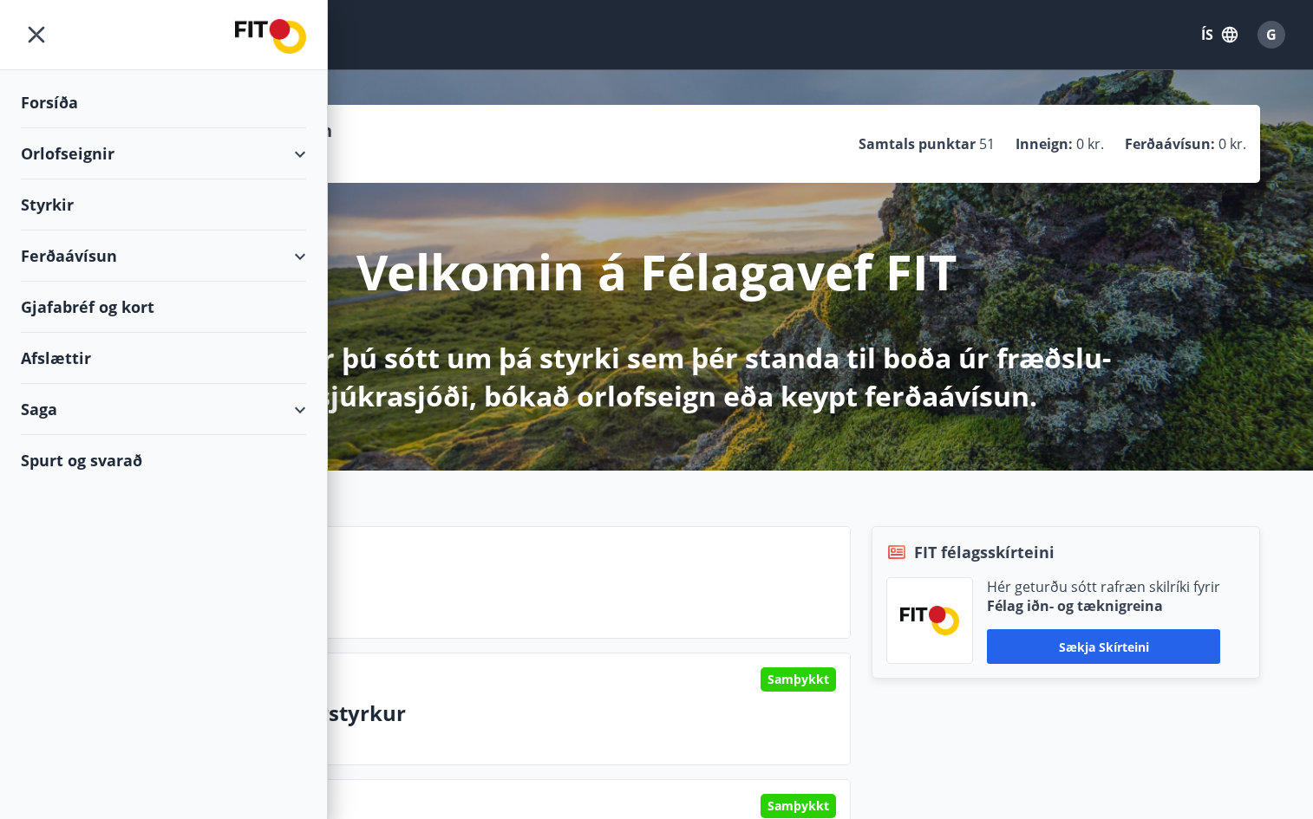
click at [68, 258] on div "Ferðaávísun" at bounding box center [163, 256] width 285 height 51
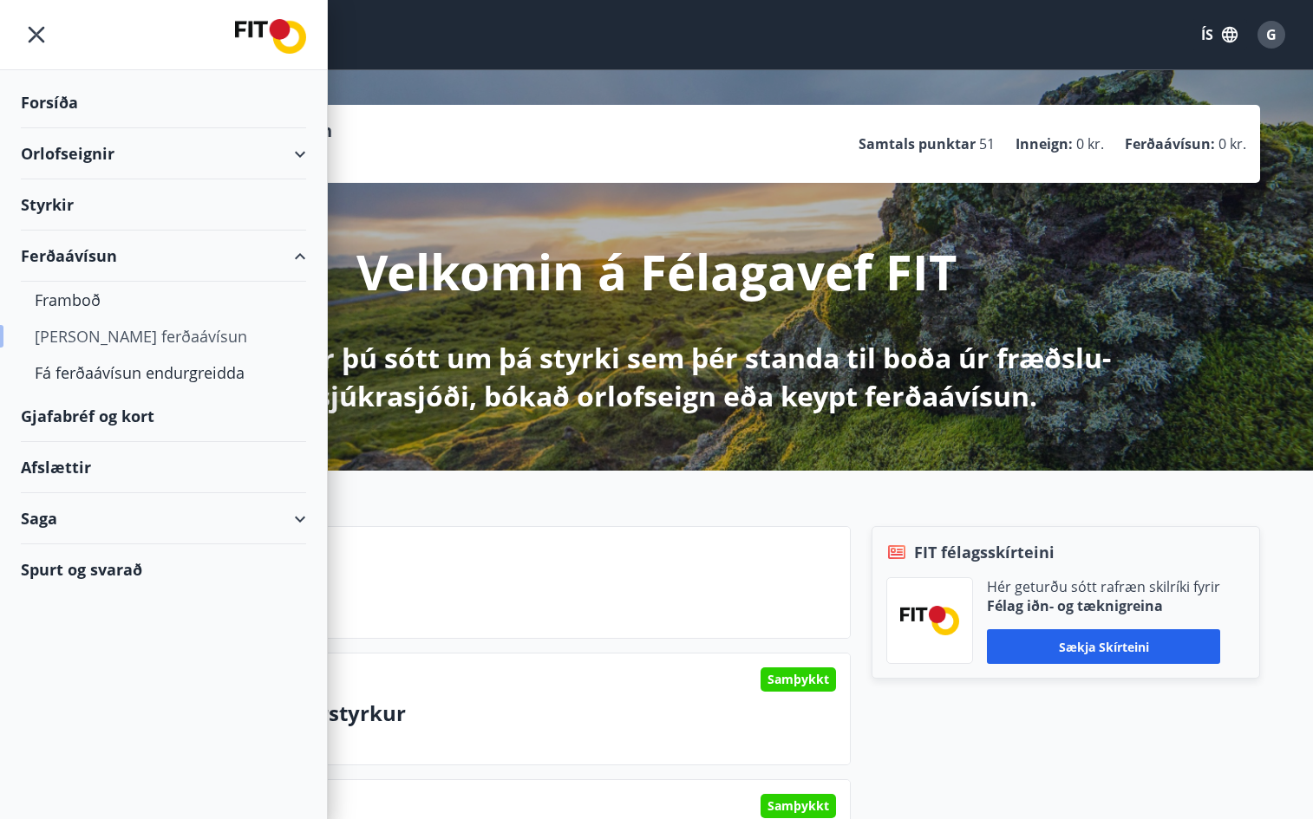
click at [74, 331] on div "[PERSON_NAME] ferðaávísun" at bounding box center [163, 336] width 257 height 36
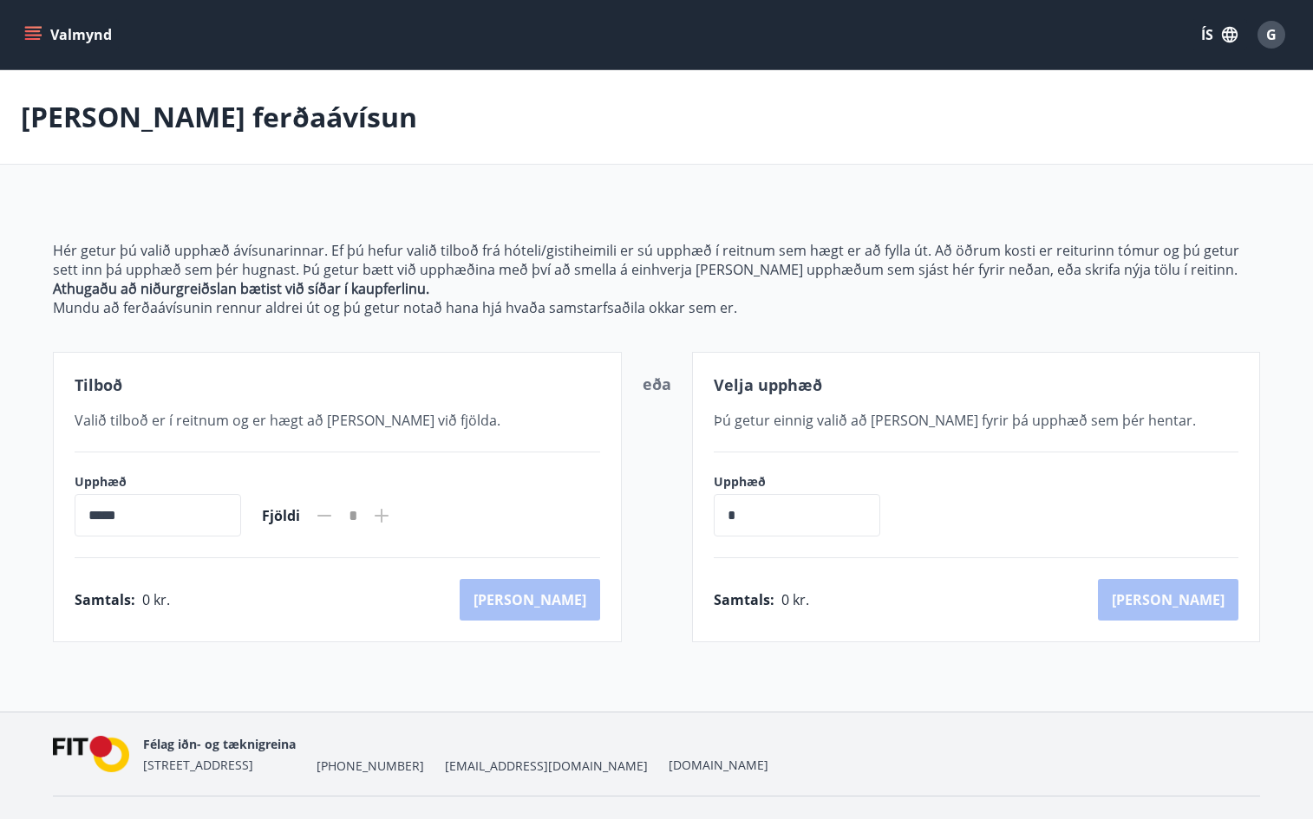
click at [36, 27] on icon "menu" at bounding box center [34, 28] width 19 height 2
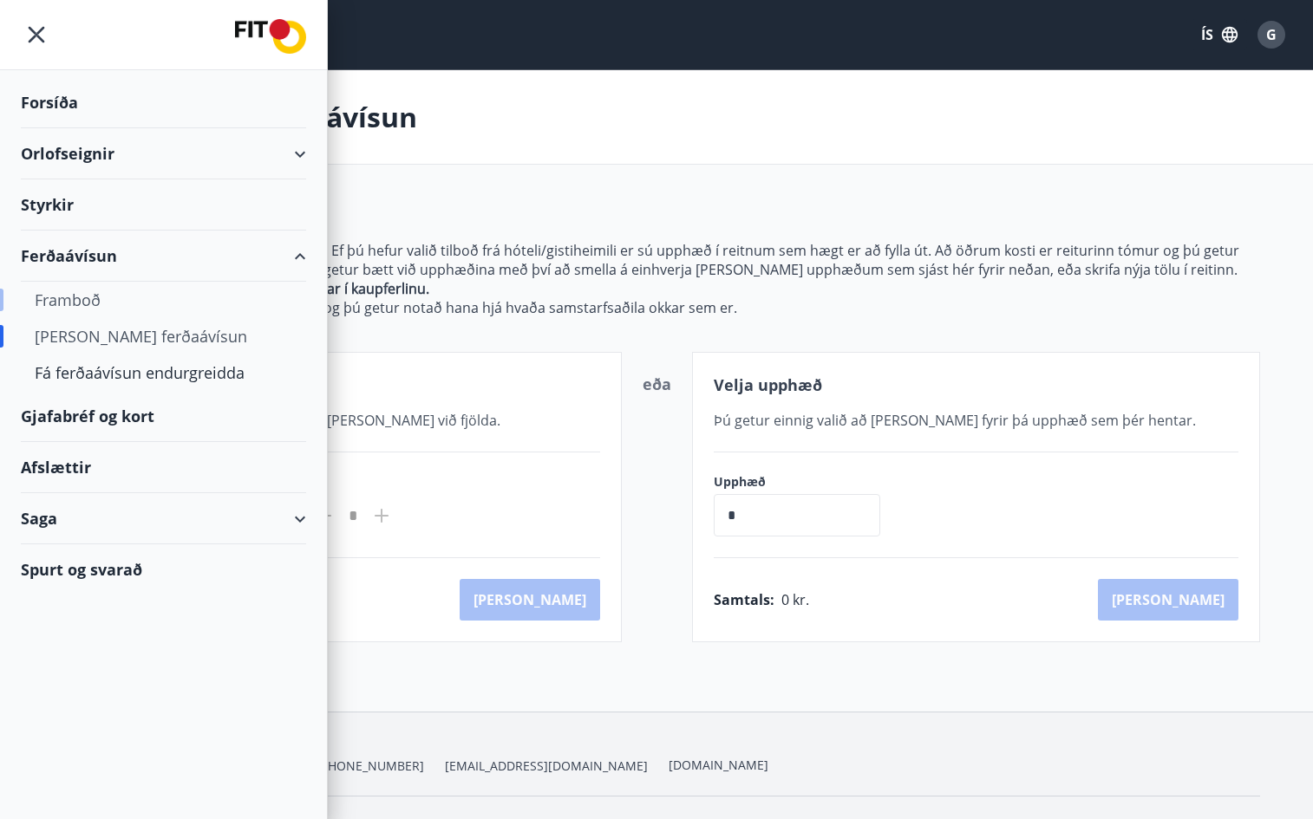
click at [80, 302] on div "Framboð" at bounding box center [163, 300] width 257 height 36
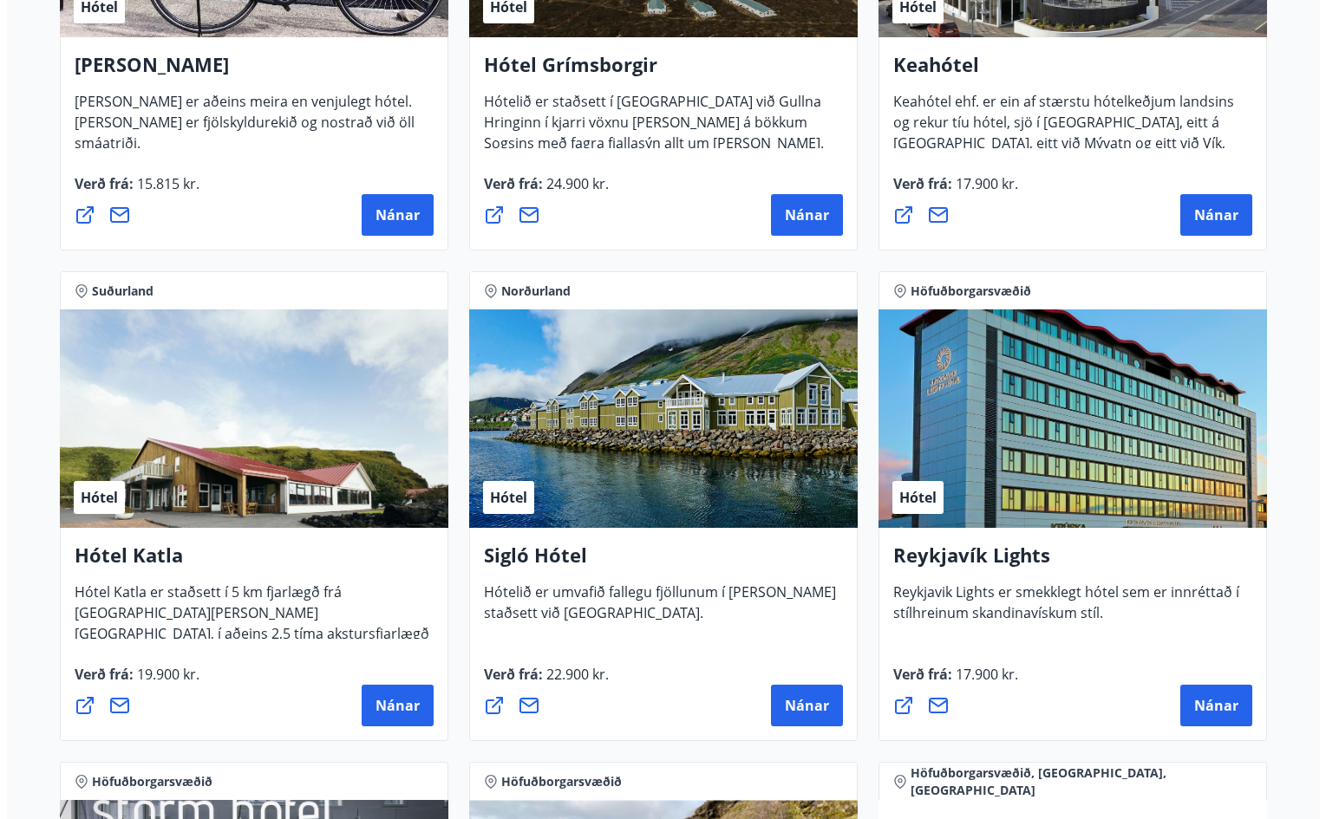
scroll to position [1127, 0]
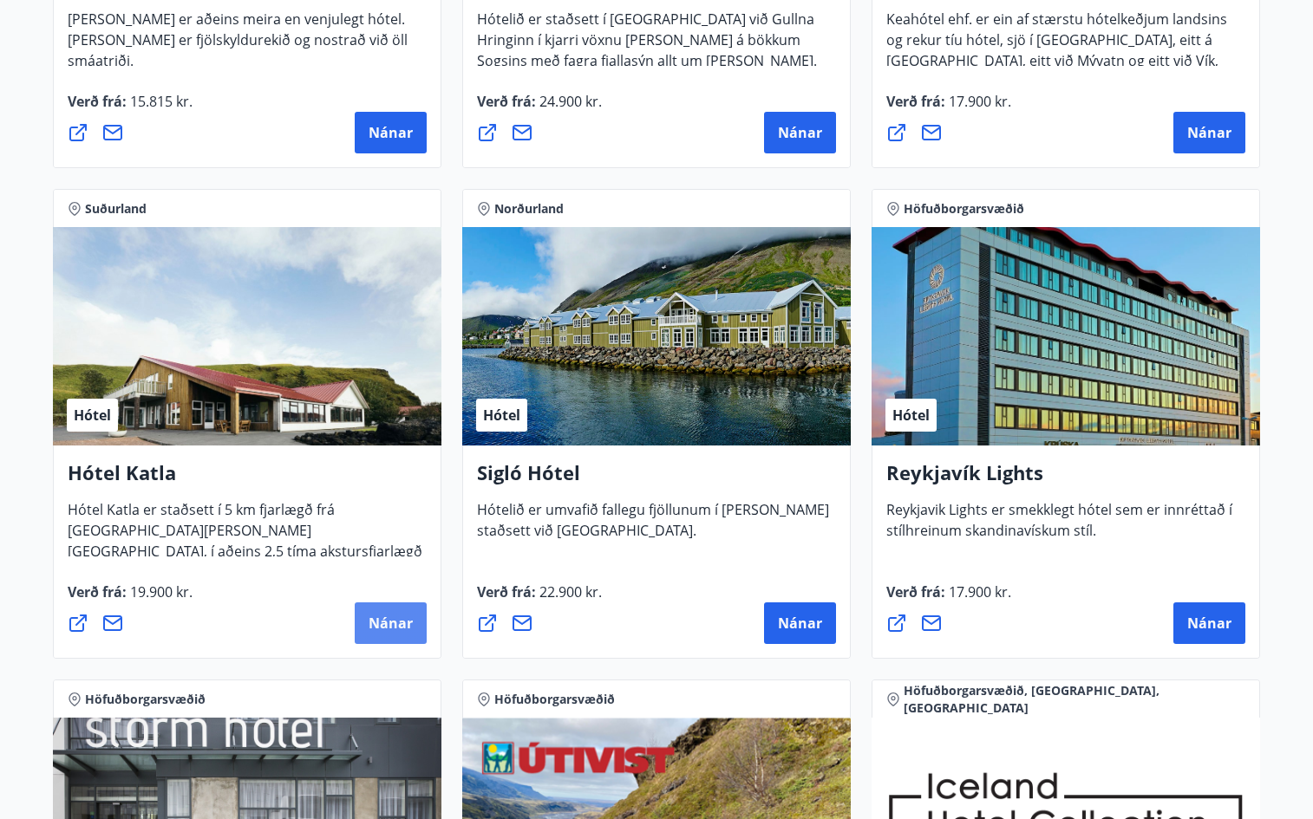
click at [405, 630] on span "Nánar" at bounding box center [390, 623] width 44 height 19
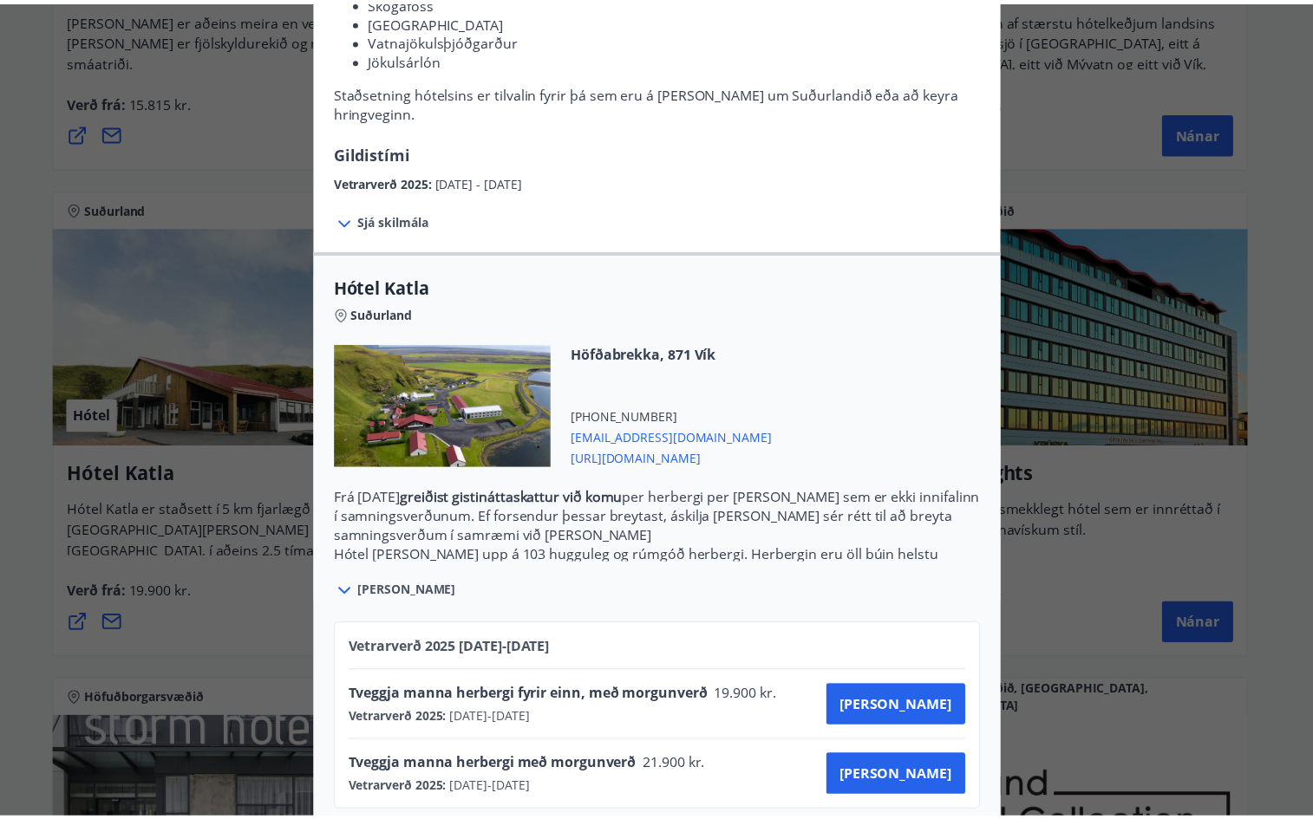
scroll to position [371, 0]
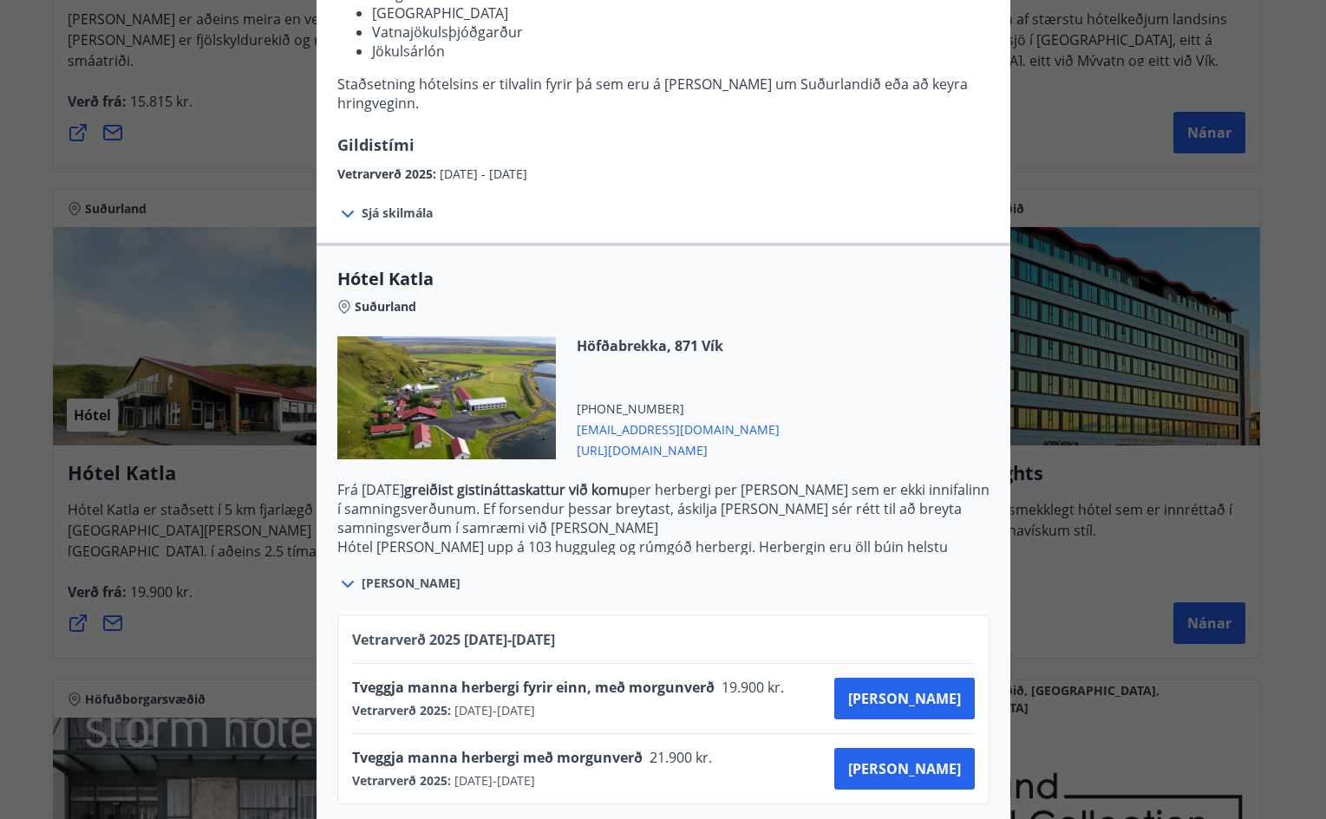
click at [228, 133] on div "Hótel Katla Fyrir bókanir og frekari upplýsingar vinsamlegast sendið póst á net…" at bounding box center [663, 38] width 1326 height 819
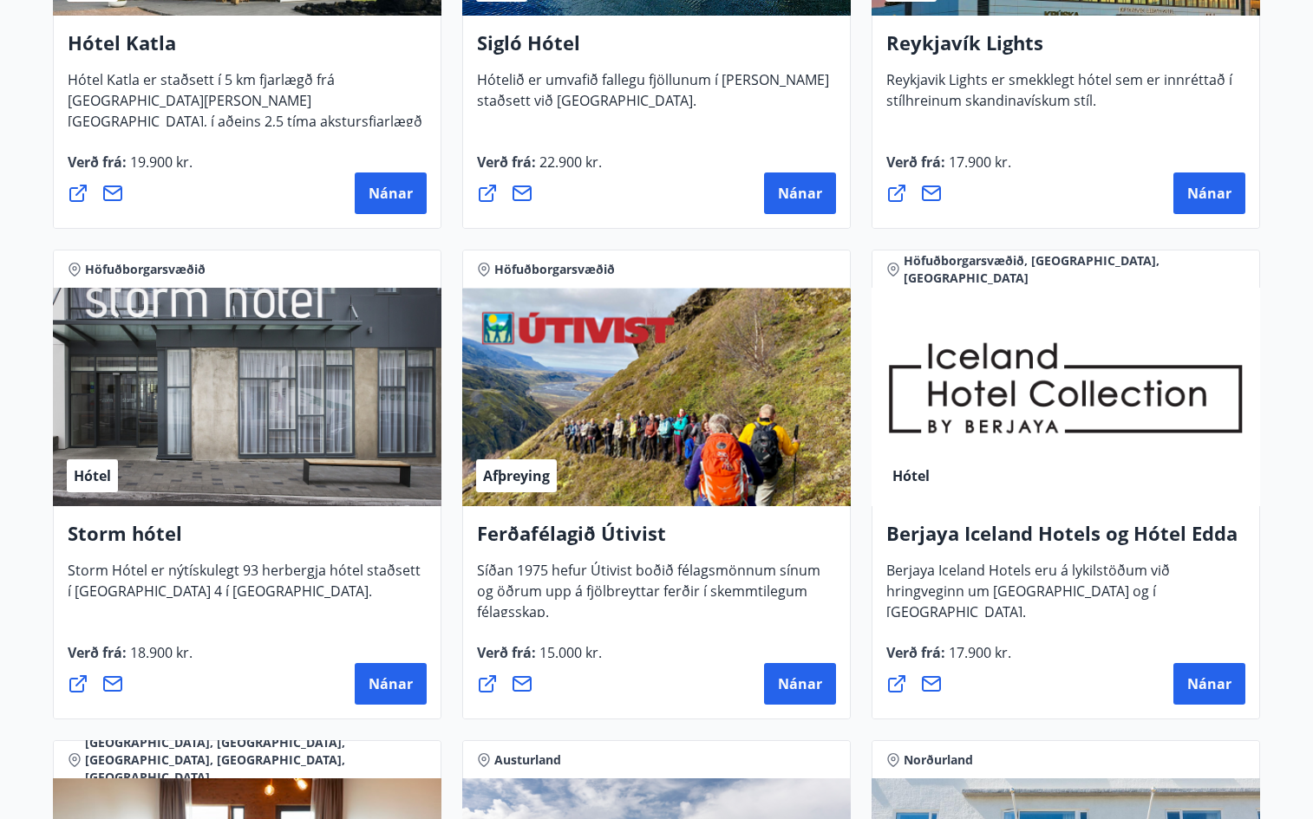
scroll to position [780, 0]
